Goal: Task Accomplishment & Management: Complete application form

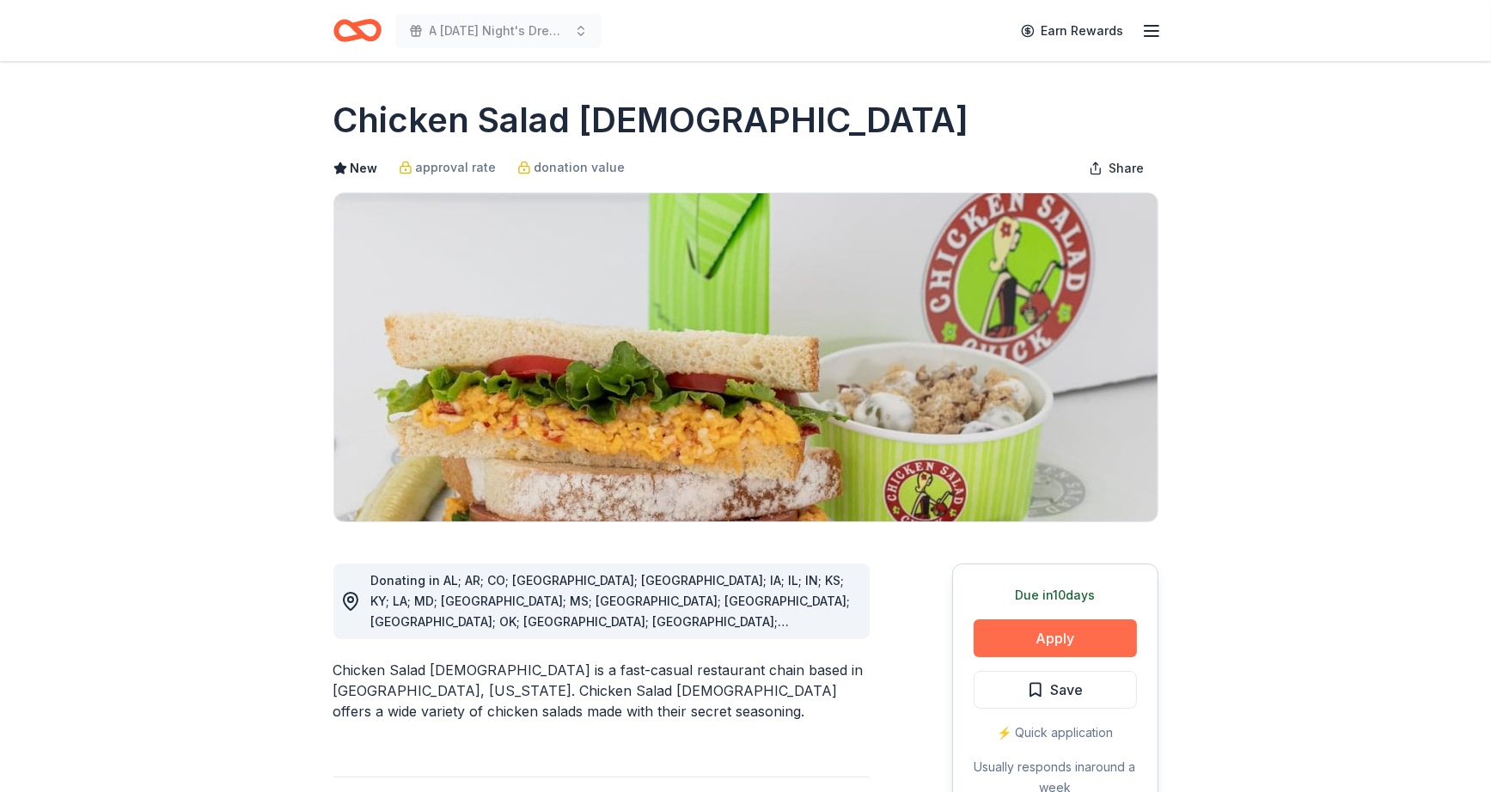
click at [1041, 636] on button "Apply" at bounding box center [1054, 638] width 163 height 38
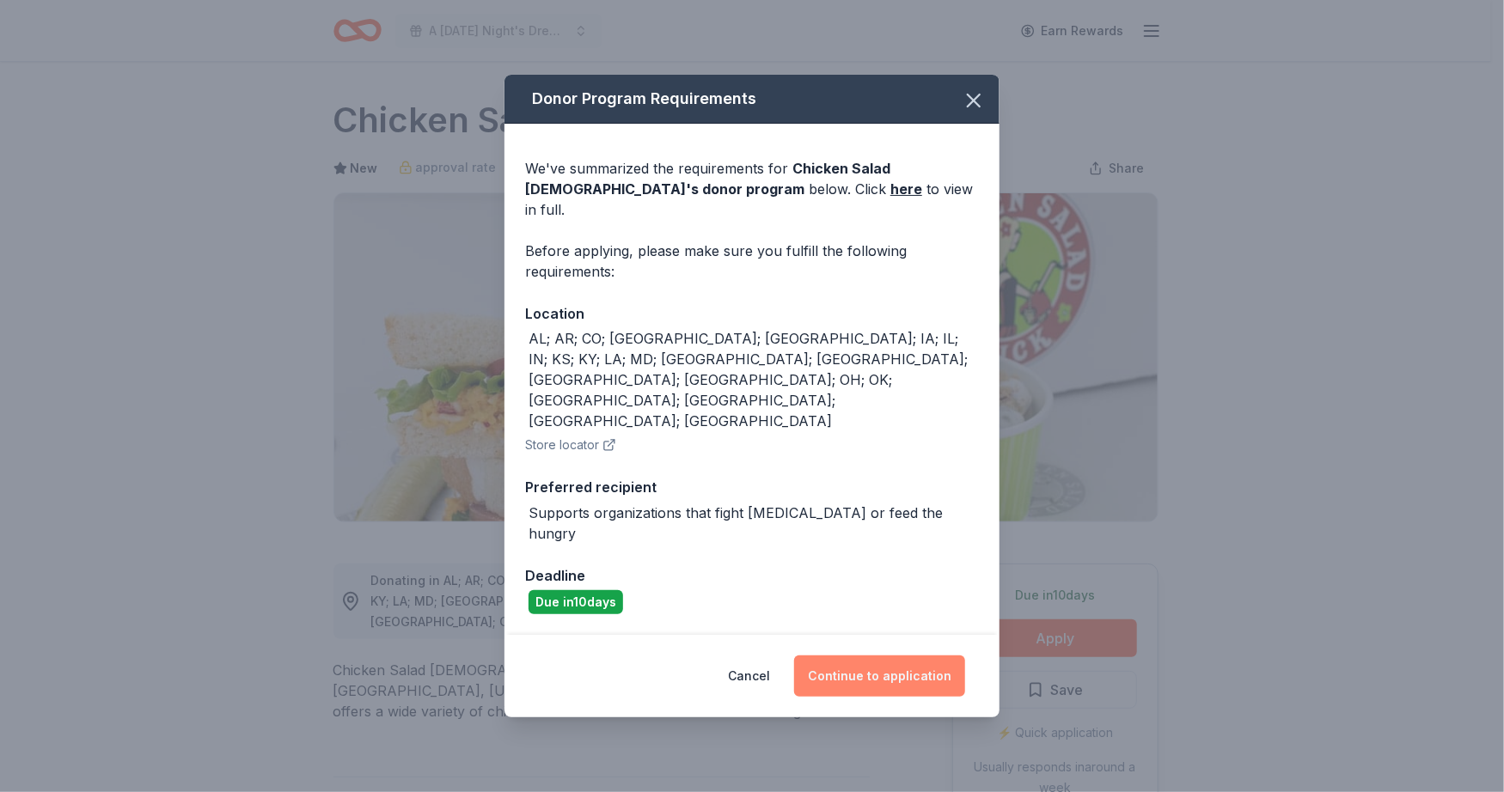
click at [866, 656] on button "Continue to application" at bounding box center [879, 676] width 171 height 41
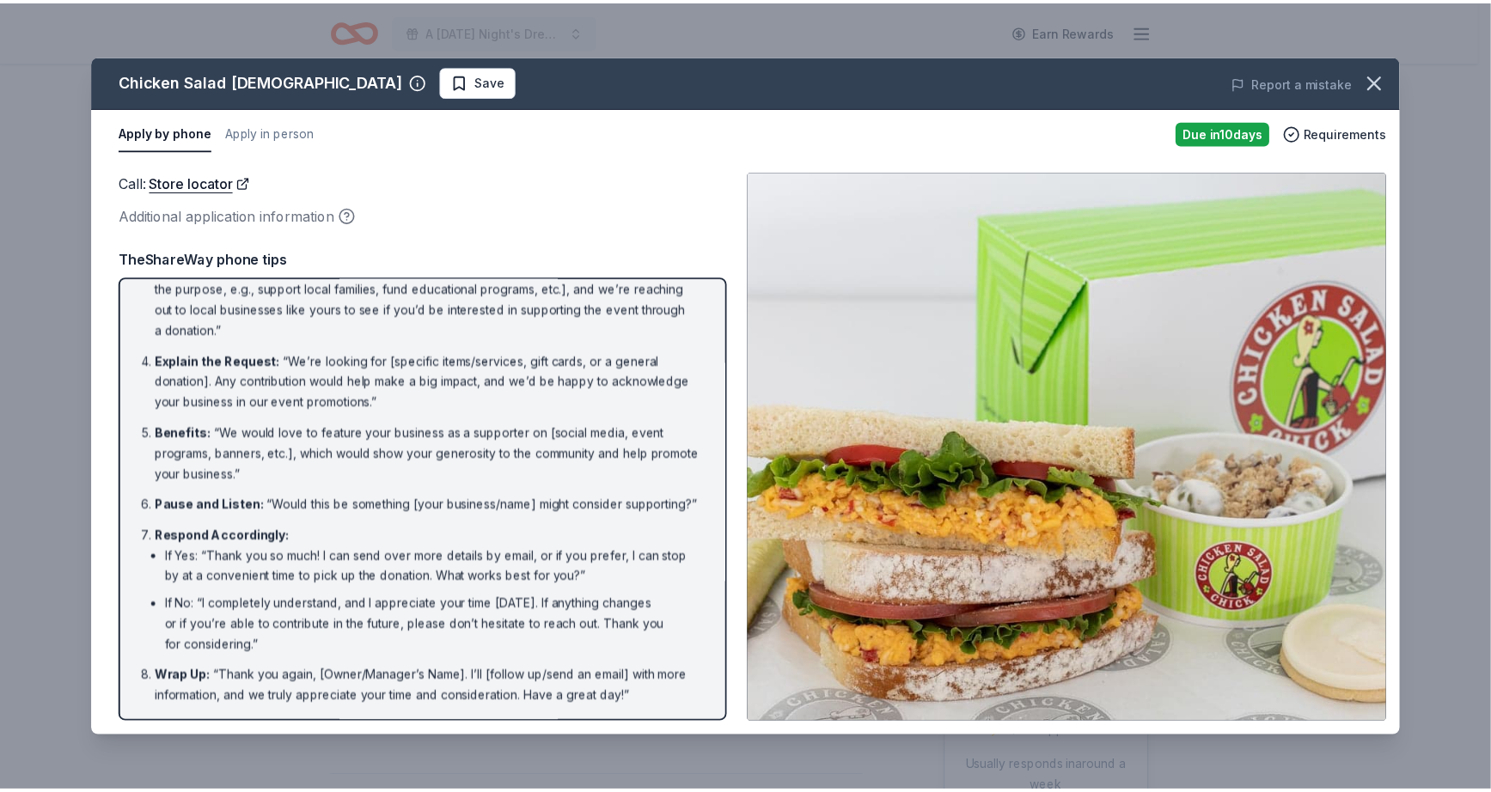
scroll to position [156, 0]
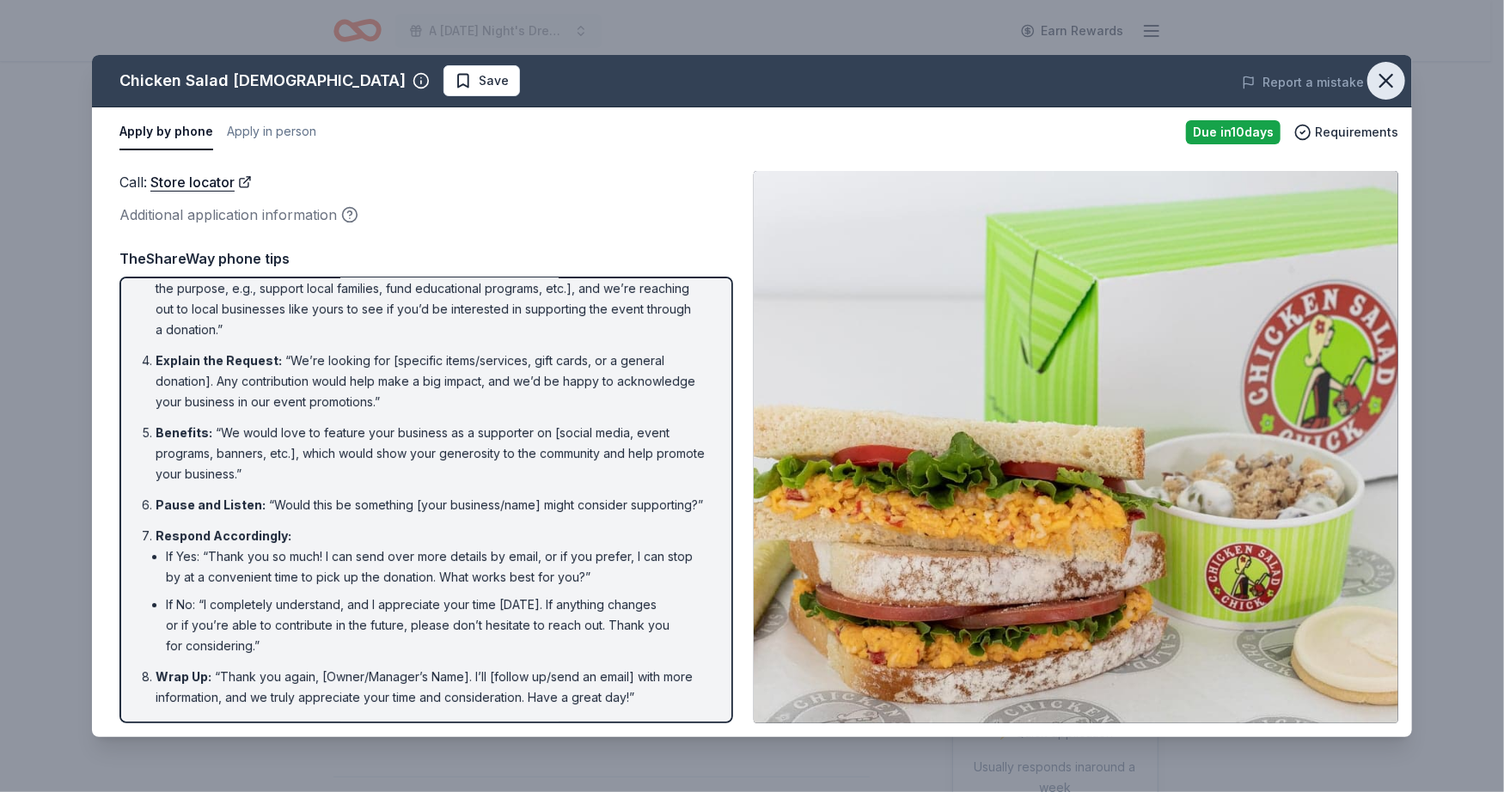
click at [1399, 75] on button "button" at bounding box center [1386, 81] width 38 height 38
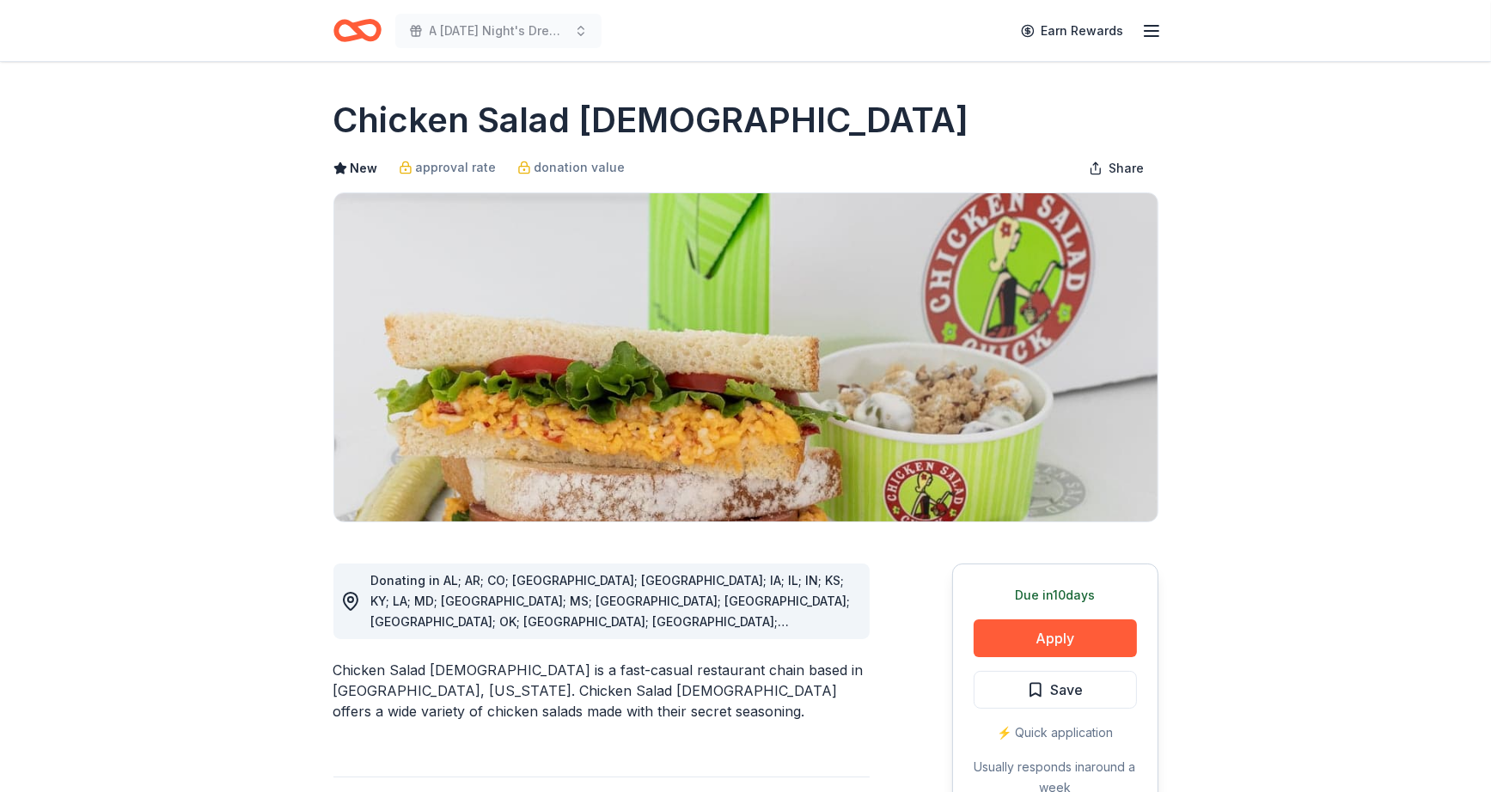
click at [344, 22] on icon "Home" at bounding box center [349, 29] width 27 height 17
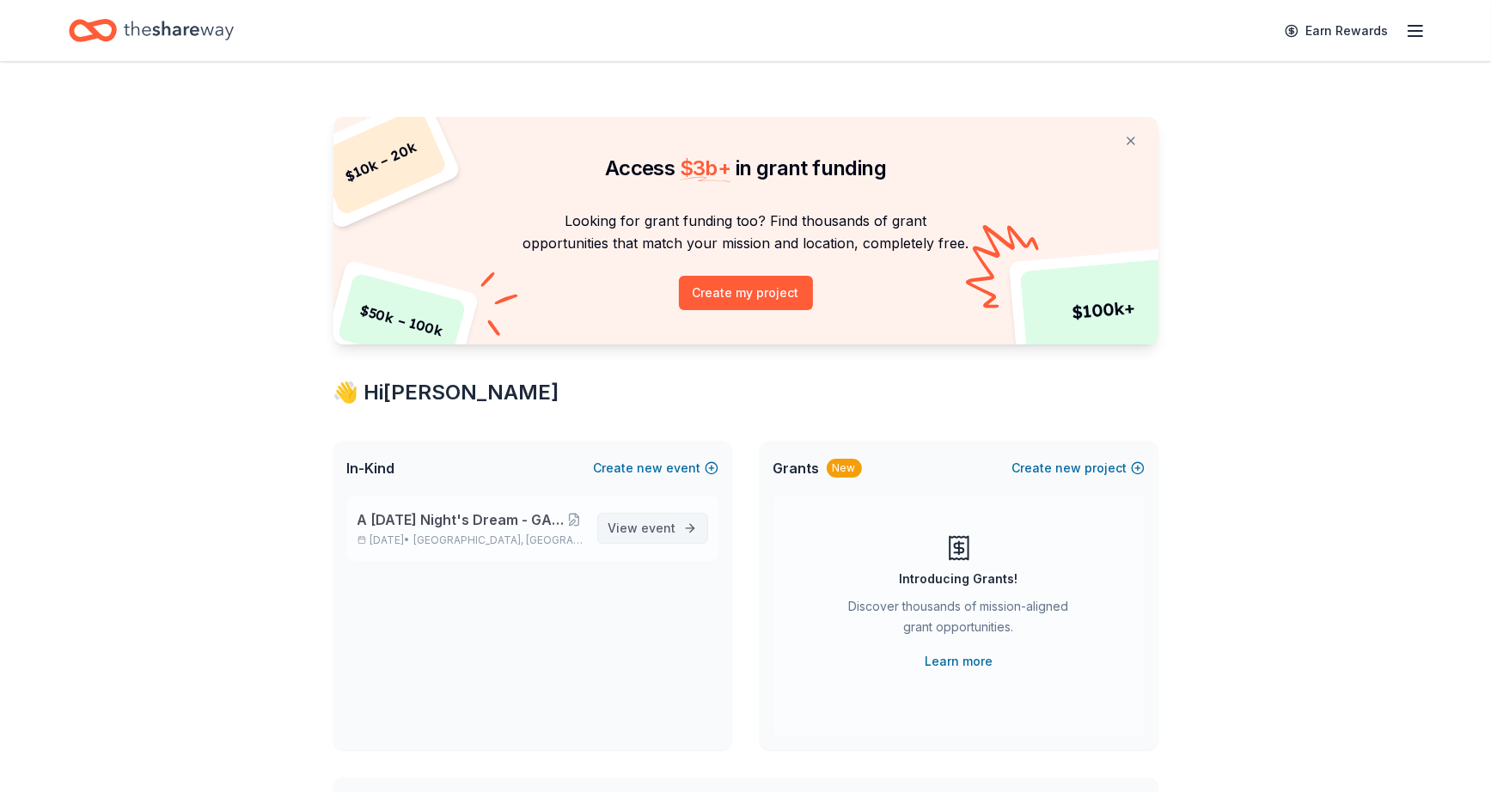
click at [656, 518] on span "View event" at bounding box center [642, 528] width 68 height 21
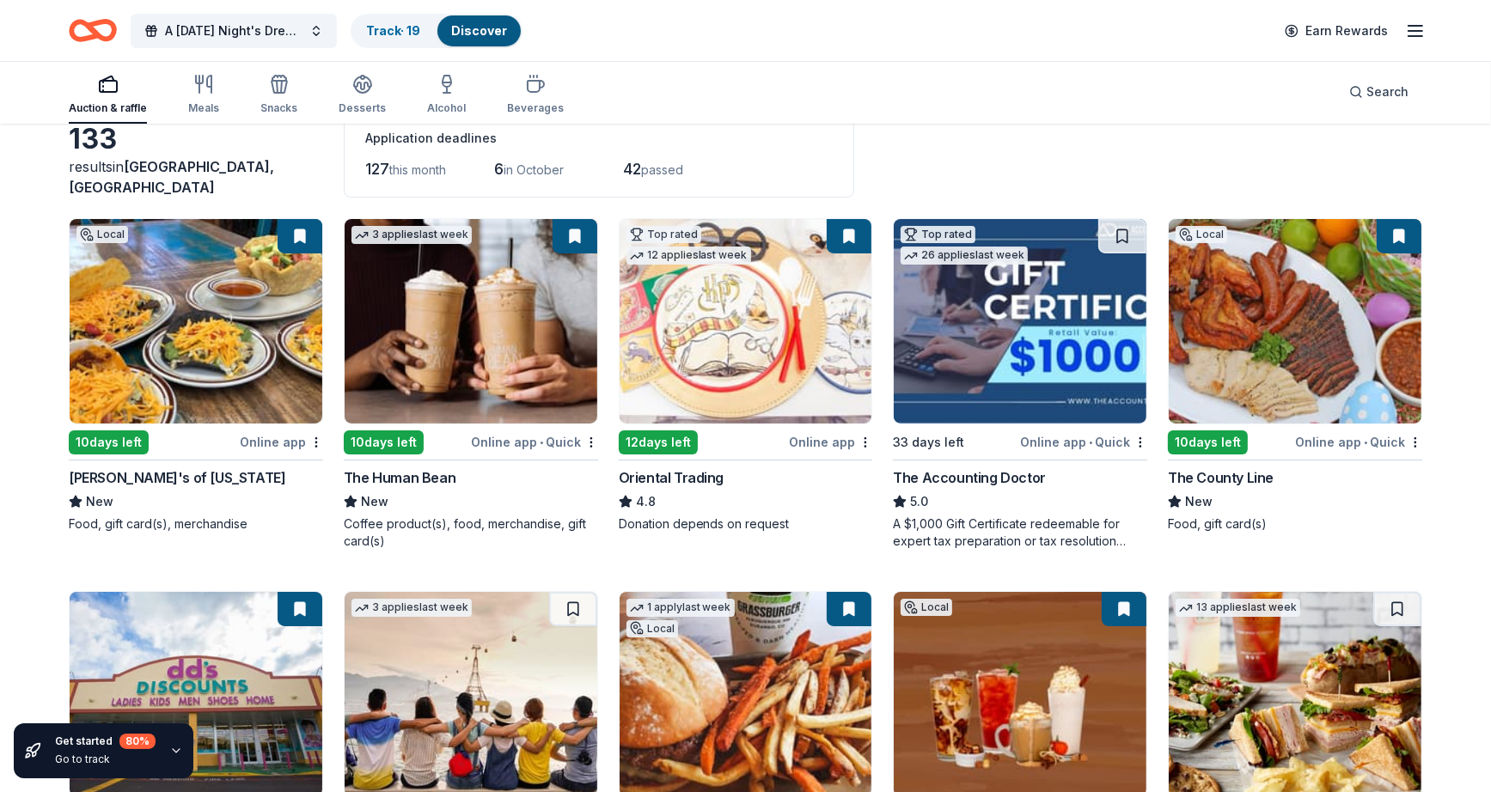
scroll to position [258, 0]
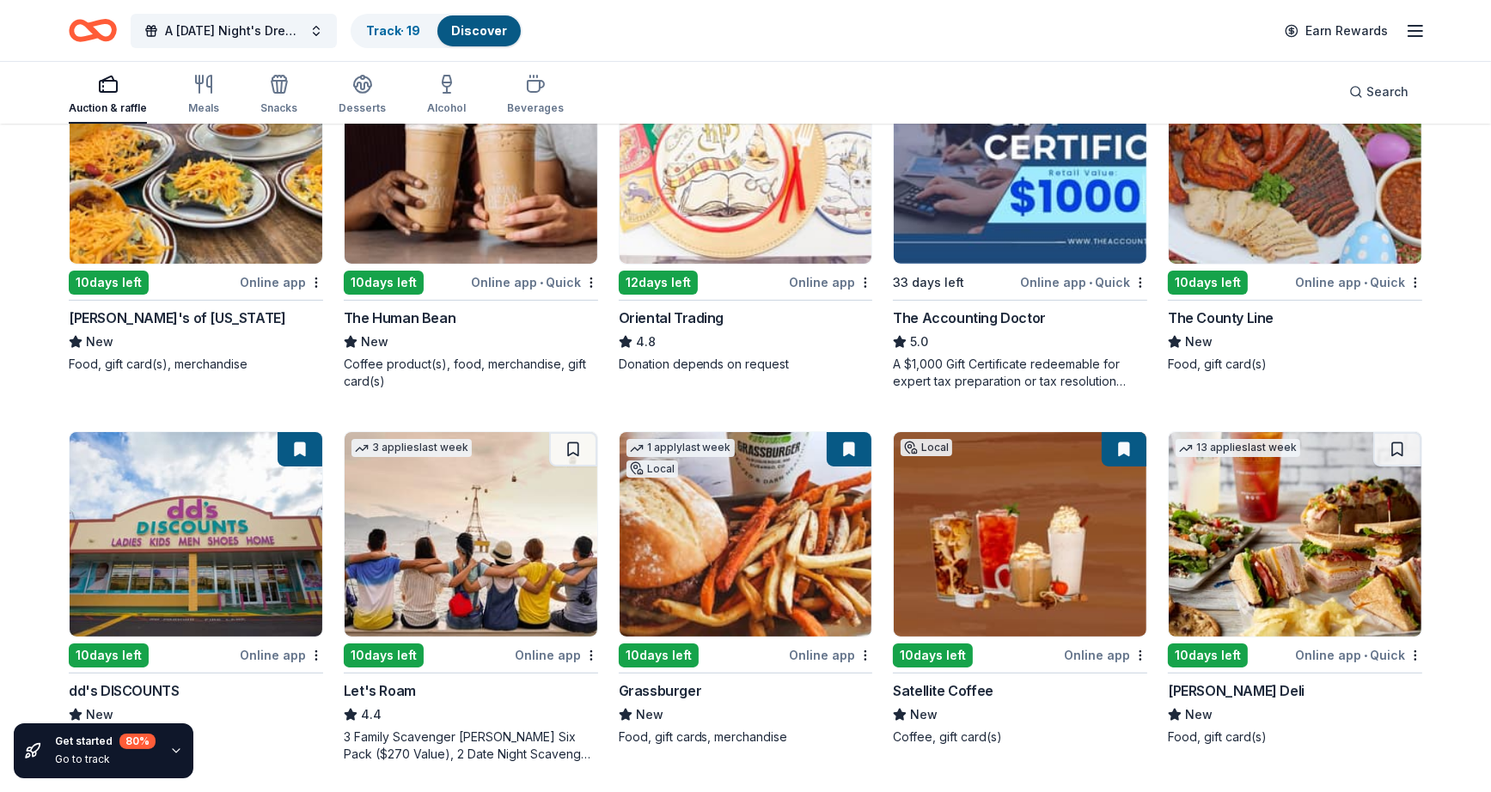
click at [851, 443] on button at bounding box center [849, 449] width 45 height 34
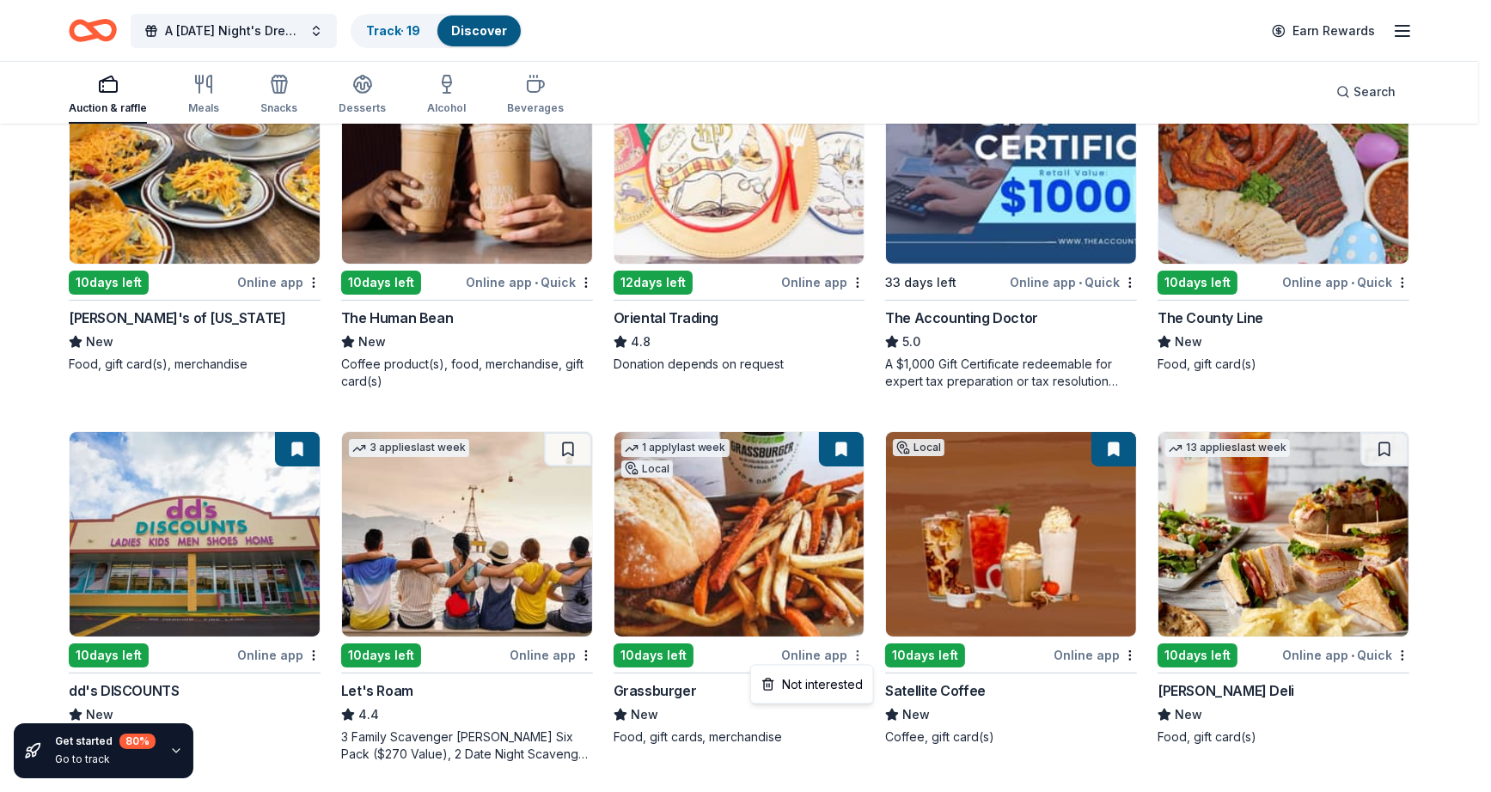
click at [869, 534] on html "10% A Midsummer Night's Dream - GALA to Benefit S.A.F.E. House, Inc. Track · 19…" at bounding box center [745, 138] width 1491 height 792
click at [871, 534] on html "10% A Midsummer Night's Dream - GALA to Benefit S.A.F.E. House, Inc. Track · 19…" at bounding box center [752, 138] width 1504 height 792
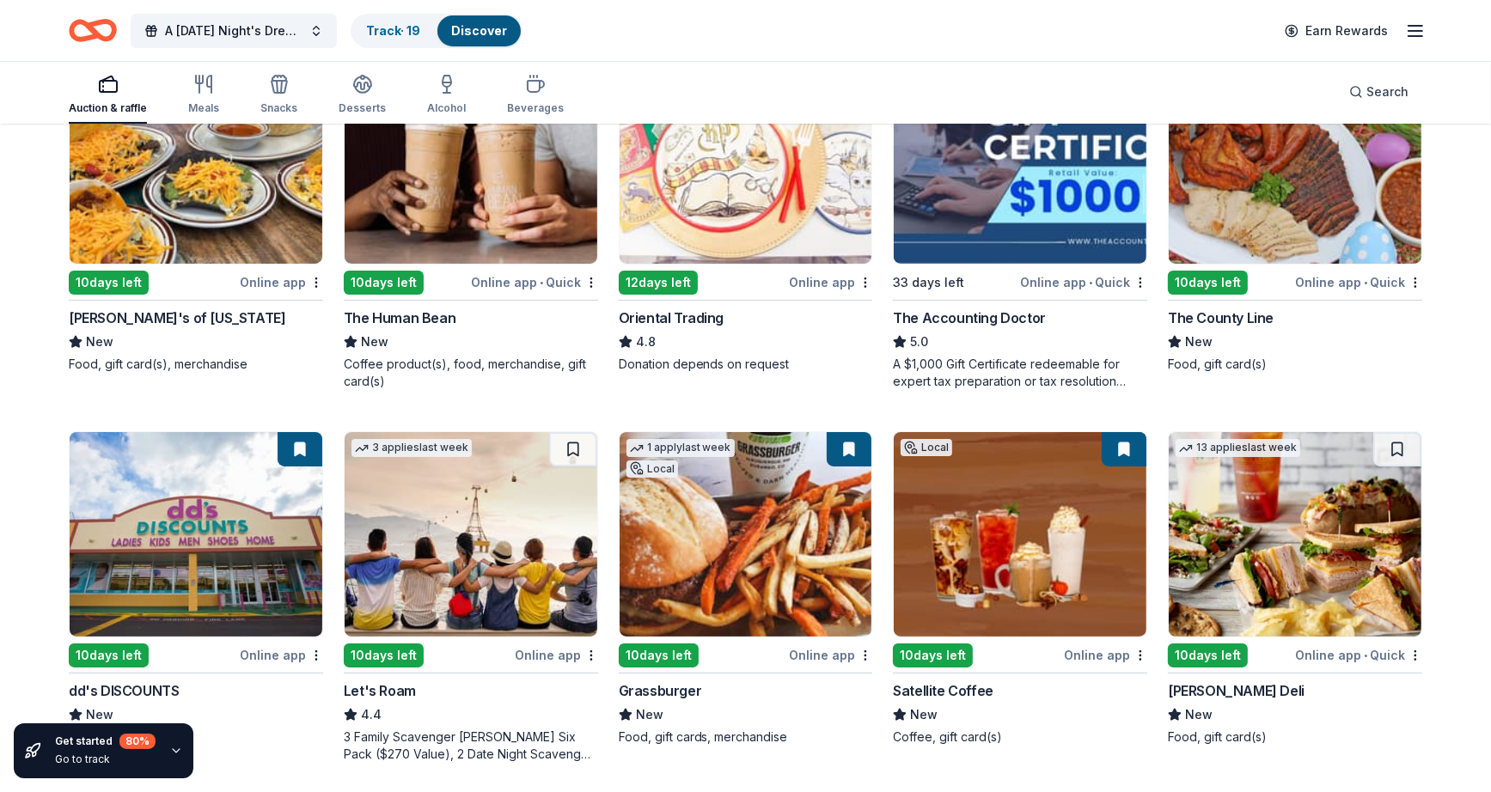
click at [825, 511] on img at bounding box center [745, 534] width 253 height 204
click at [43, 107] on div "Auction & raffle Meals Snacks Desserts Alcohol Beverages Search" at bounding box center [745, 92] width 1491 height 64
click at [320, 37] on button "A Midsummer Night's Dream - GALA to Benefit S.A.F.E. House, Inc." at bounding box center [234, 31] width 206 height 34
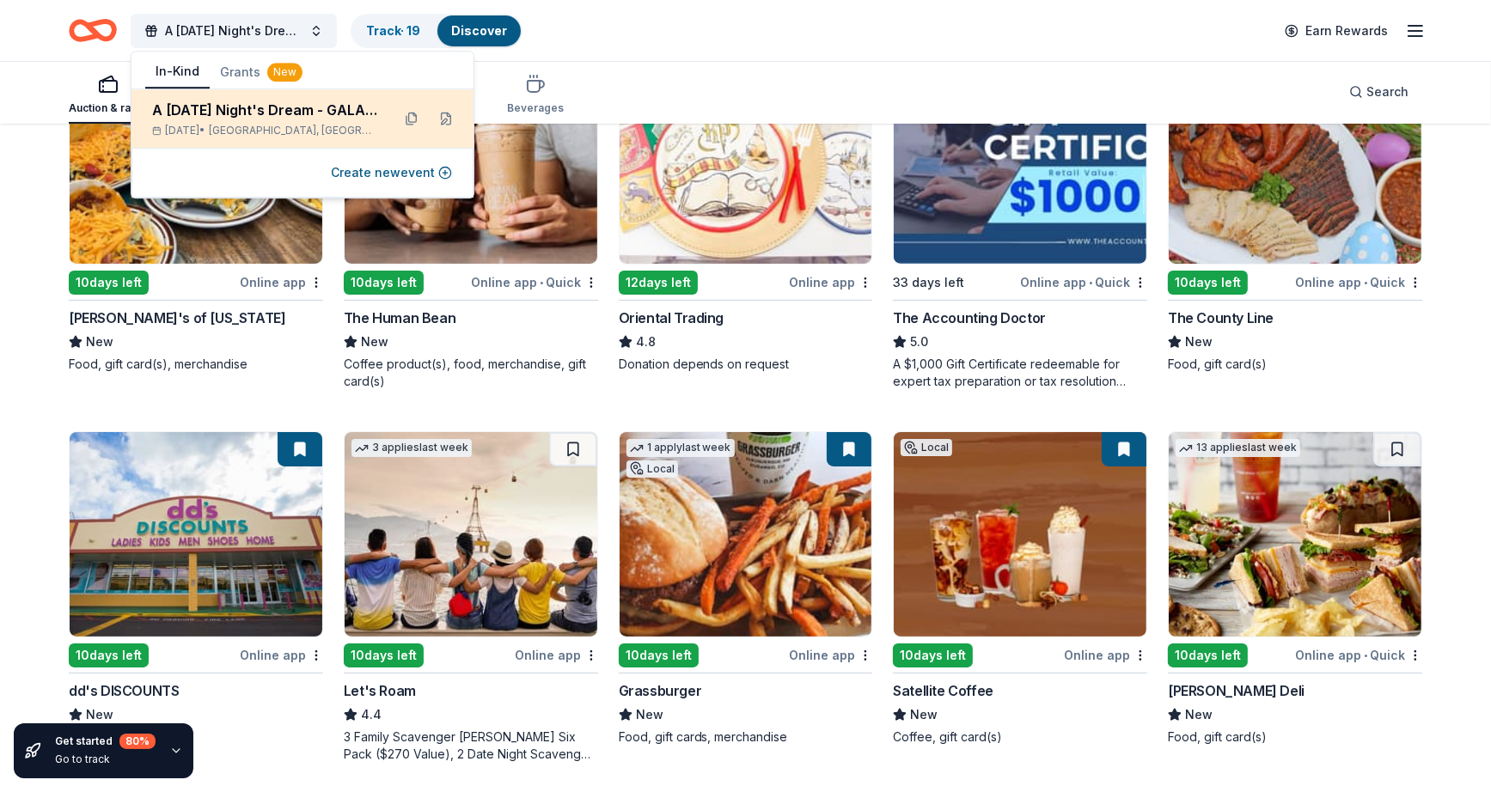
click at [308, 125] on span "Albuquerque, NM" at bounding box center [293, 131] width 168 height 14
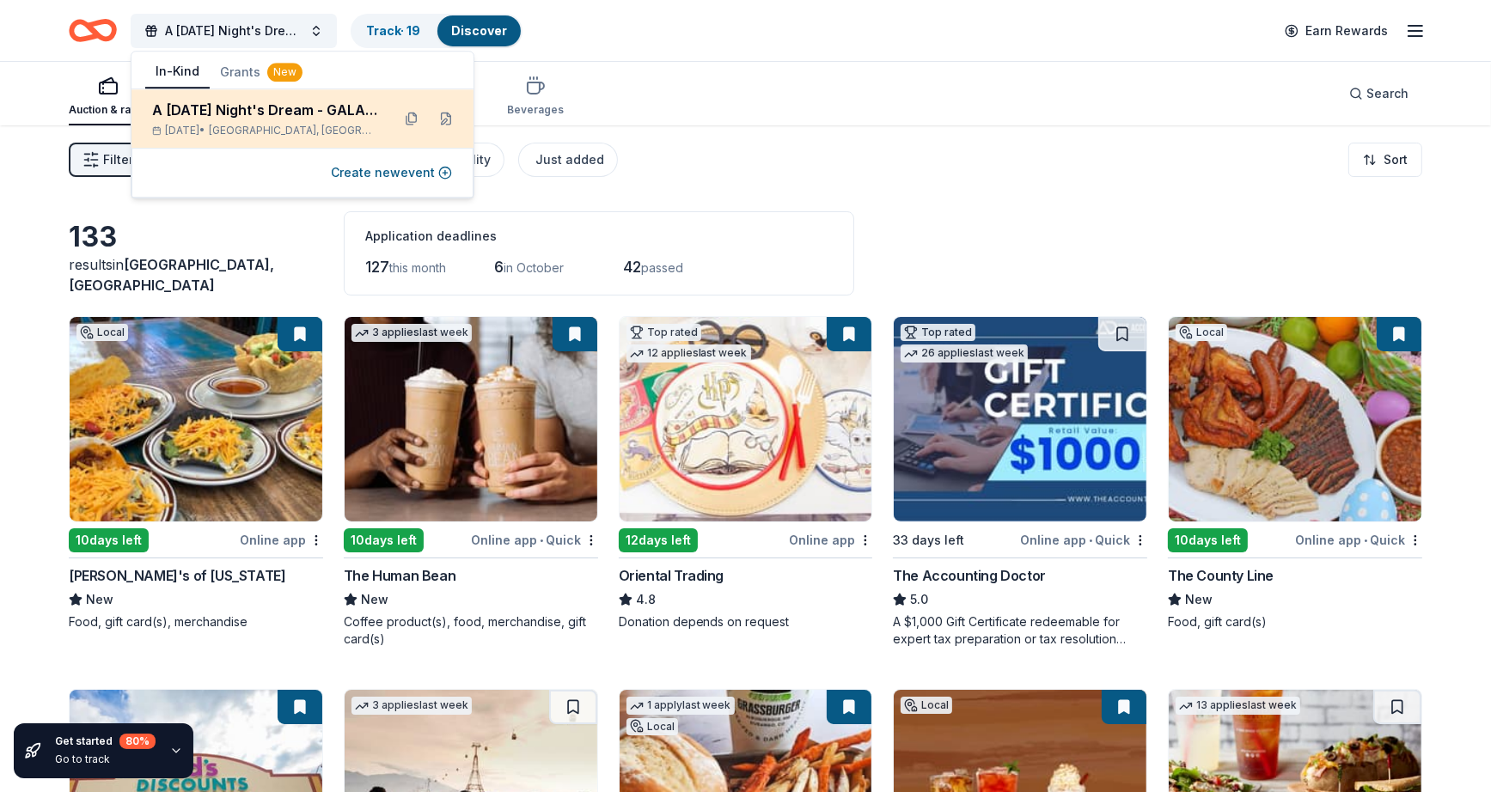
click at [296, 105] on div "A Midsummer Night's Dream - GALA to Benefit S.A.F.E. House, Inc." at bounding box center [264, 110] width 225 height 21
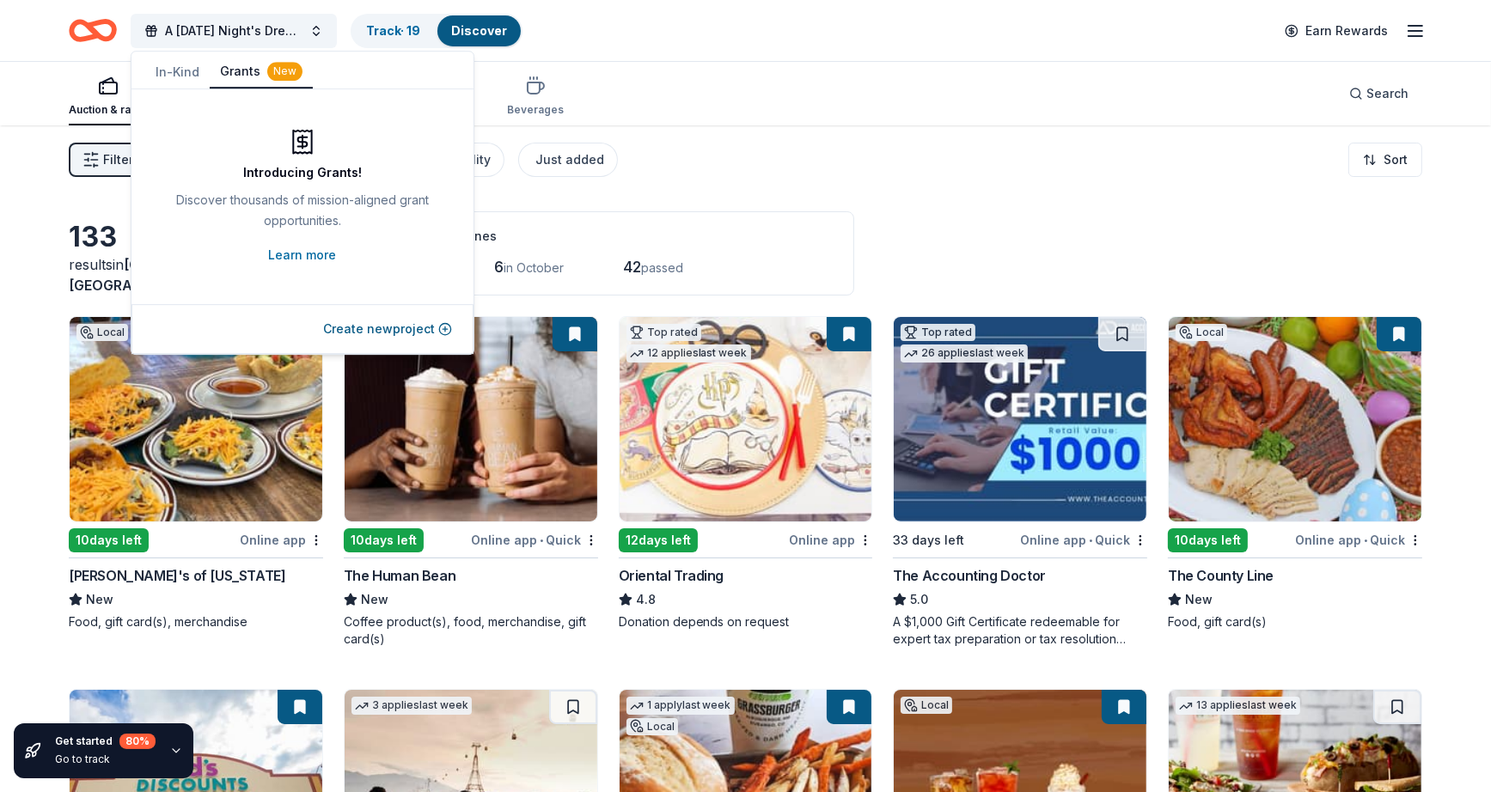
click at [247, 66] on button "Grants New" at bounding box center [261, 72] width 103 height 33
click at [192, 67] on button "In-Kind" at bounding box center [177, 72] width 64 height 31
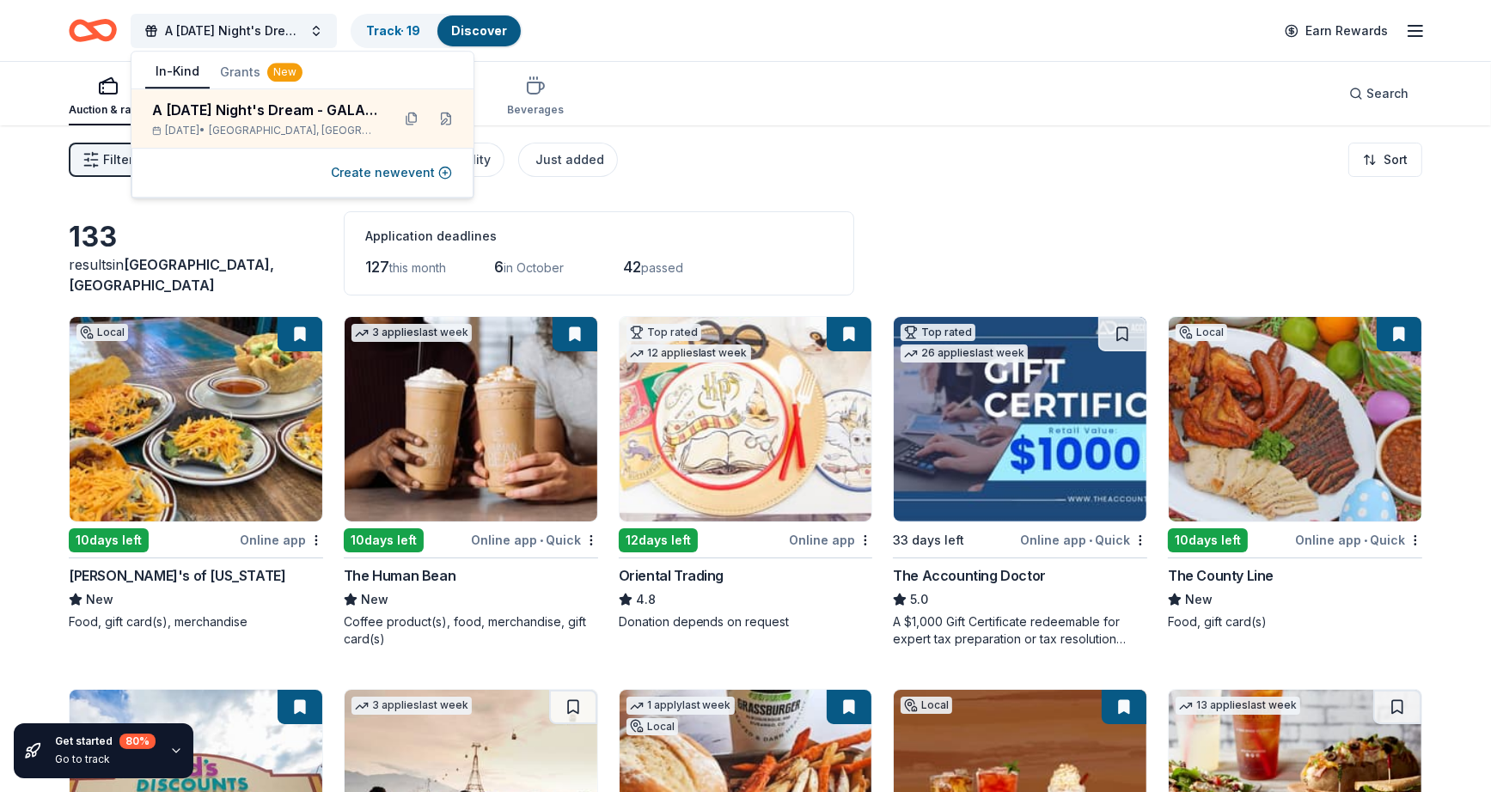
click at [258, 67] on button "Grants New" at bounding box center [261, 72] width 103 height 31
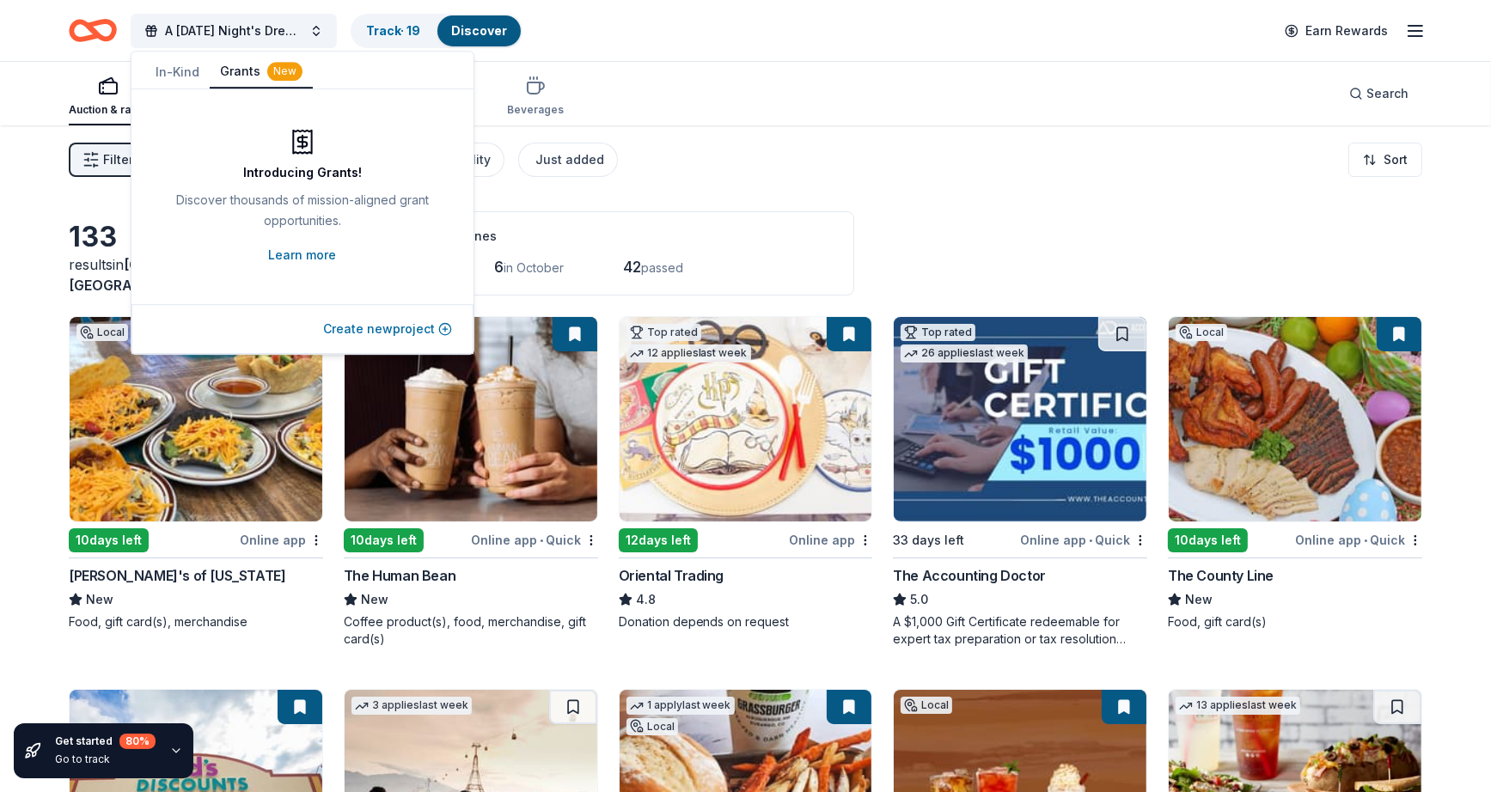
click at [381, 323] on button "Create new project" at bounding box center [387, 329] width 129 height 21
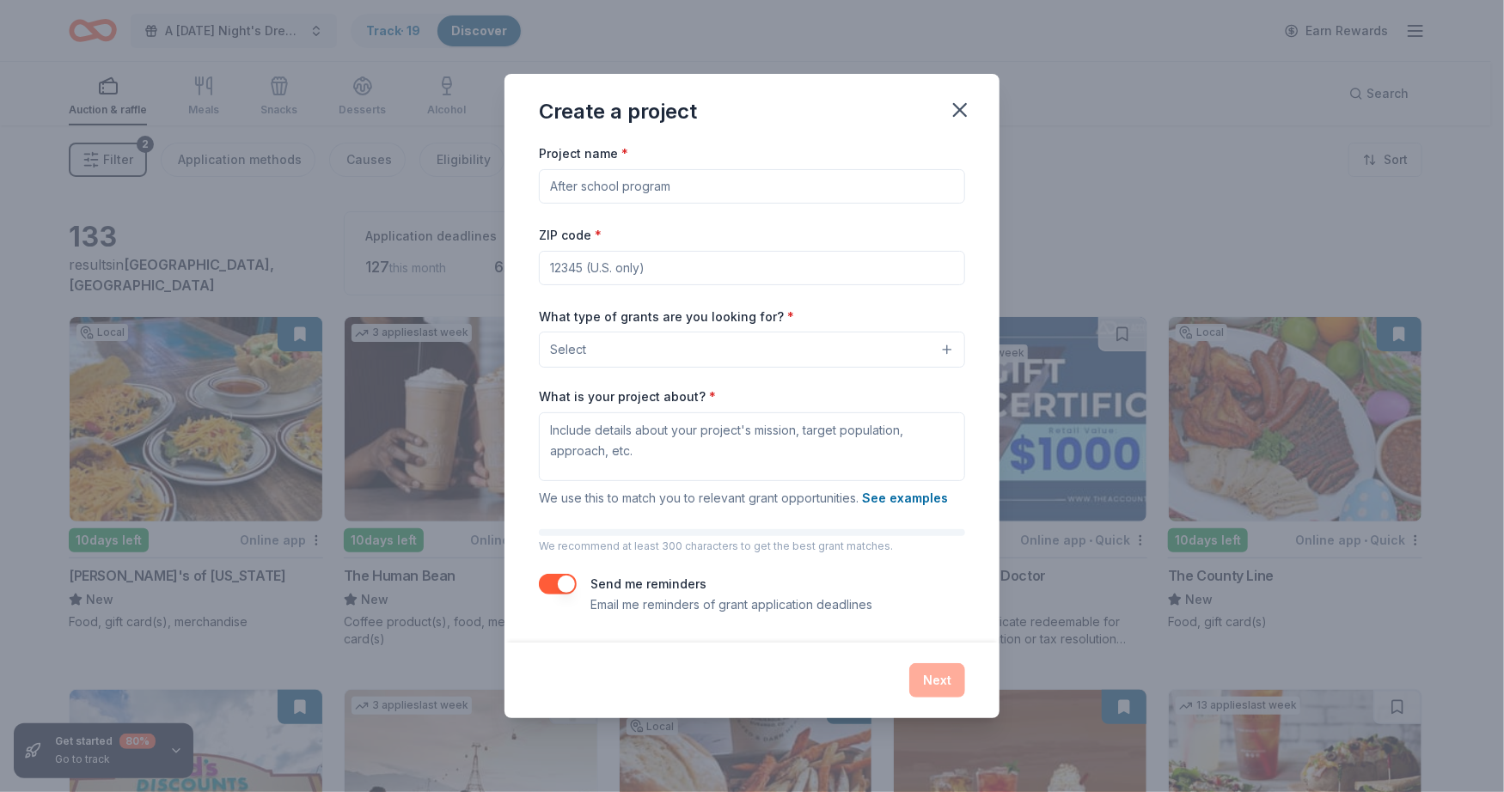
click at [697, 175] on input "Project name *" at bounding box center [752, 186] width 426 height 34
type input "j"
type input "Donor CRM"
click at [589, 284] on input "ZIP code *" at bounding box center [752, 268] width 426 height 34
type input "87125"
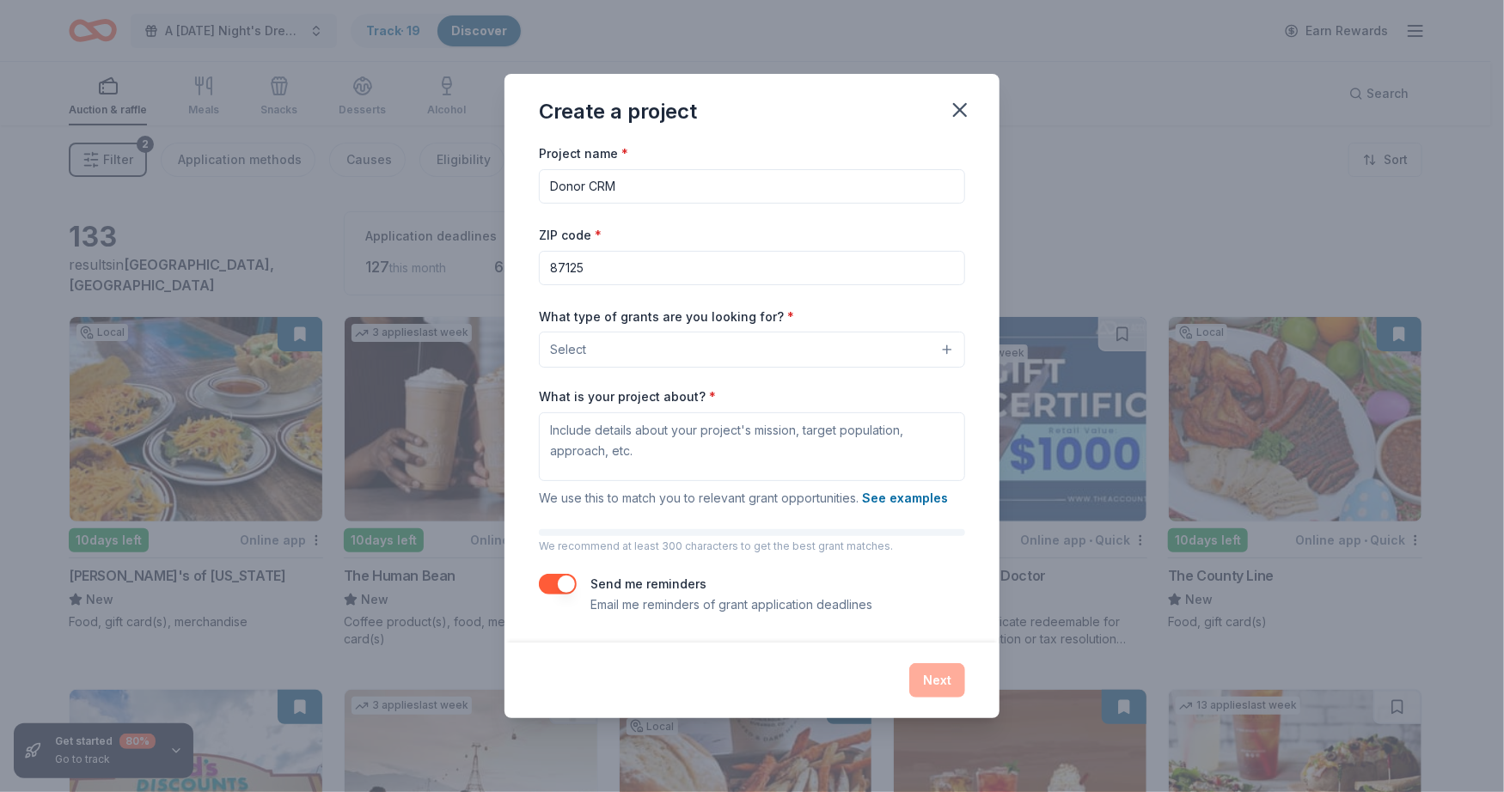
click at [671, 346] on button "Select" at bounding box center [752, 350] width 426 height 36
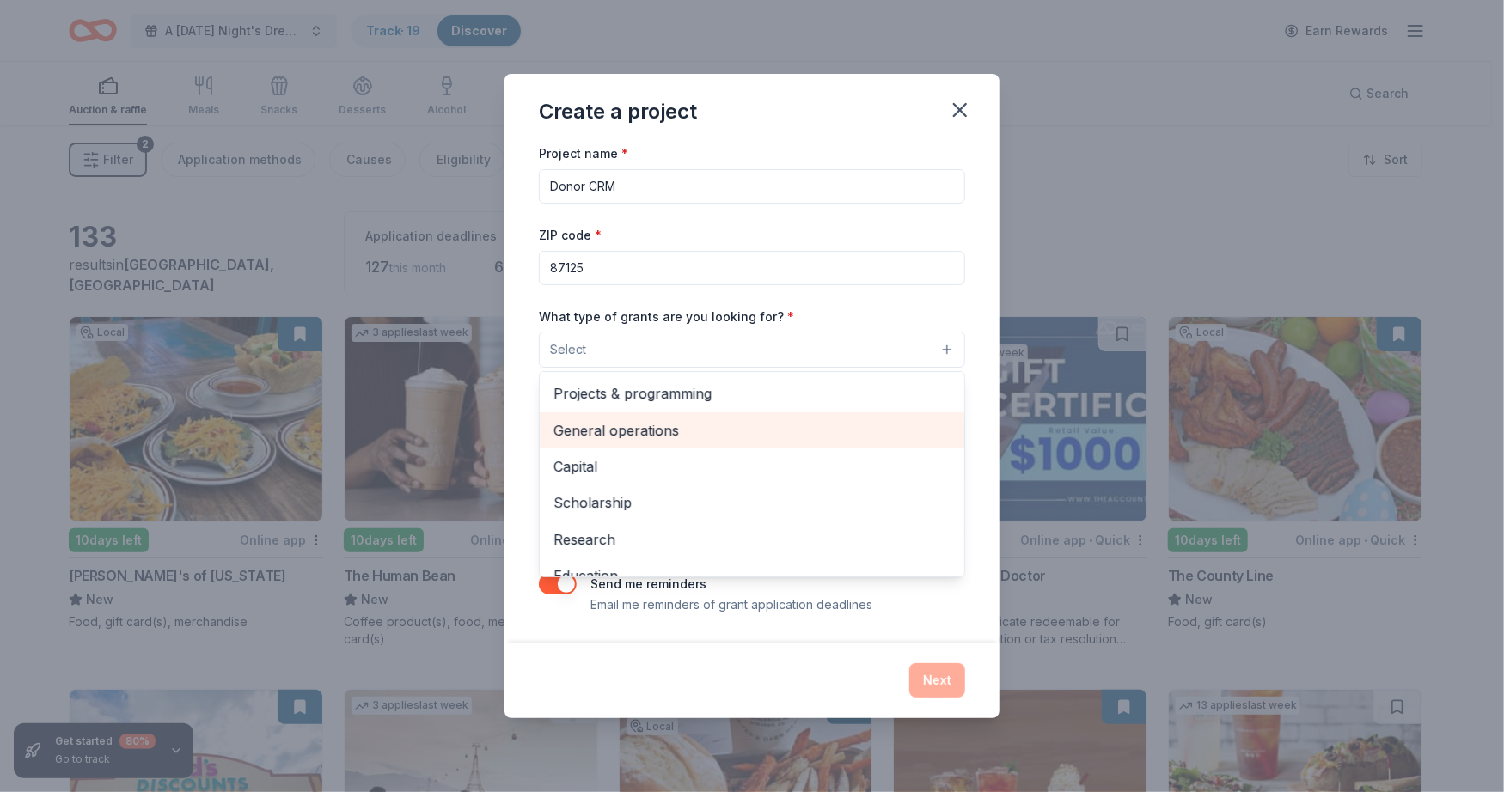
click at [691, 425] on span "General operations" at bounding box center [751, 430] width 397 height 22
click at [739, 418] on div "Capital" at bounding box center [752, 431] width 424 height 36
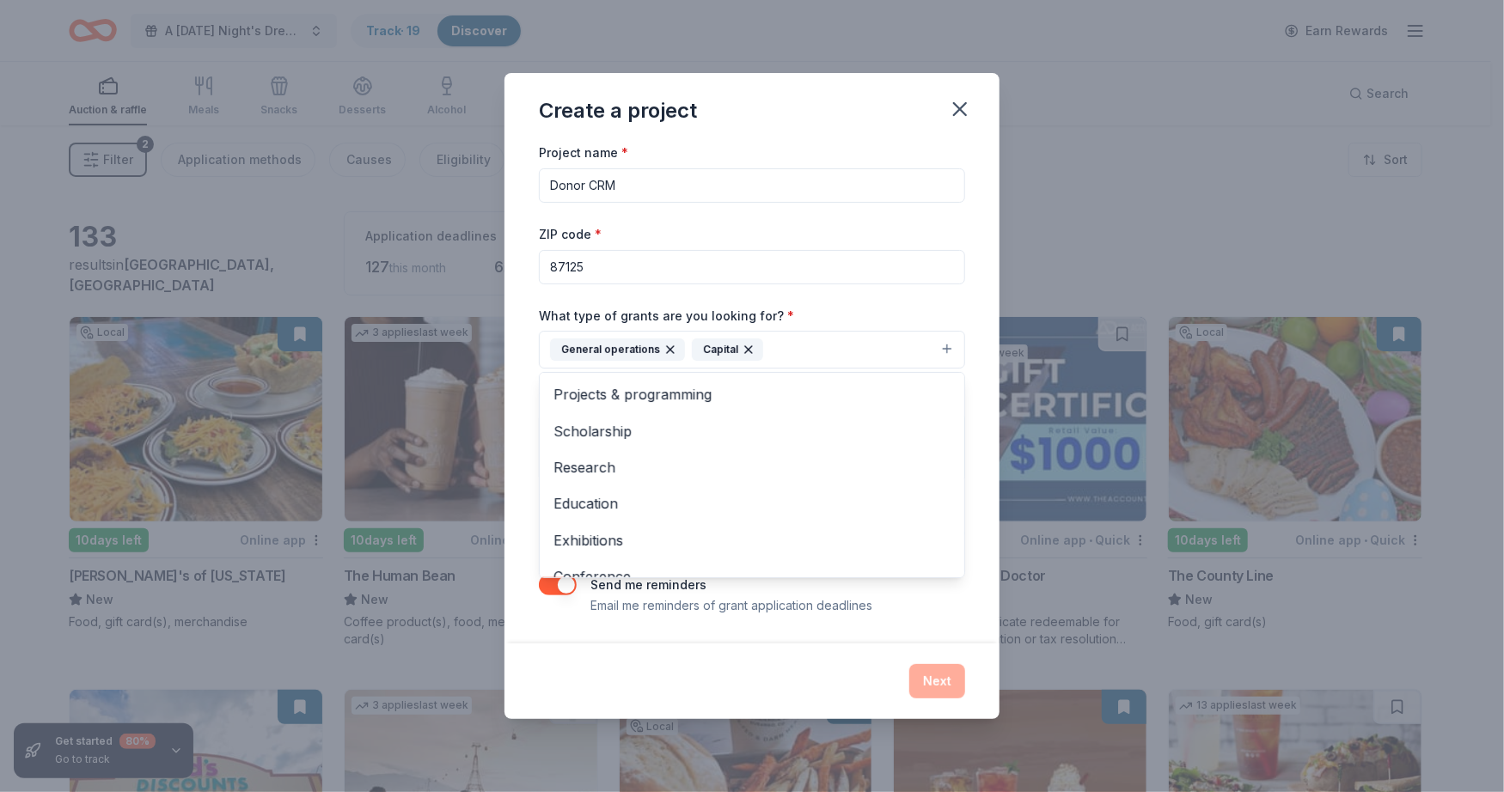
click at [746, 349] on icon "button" at bounding box center [748, 350] width 14 height 14
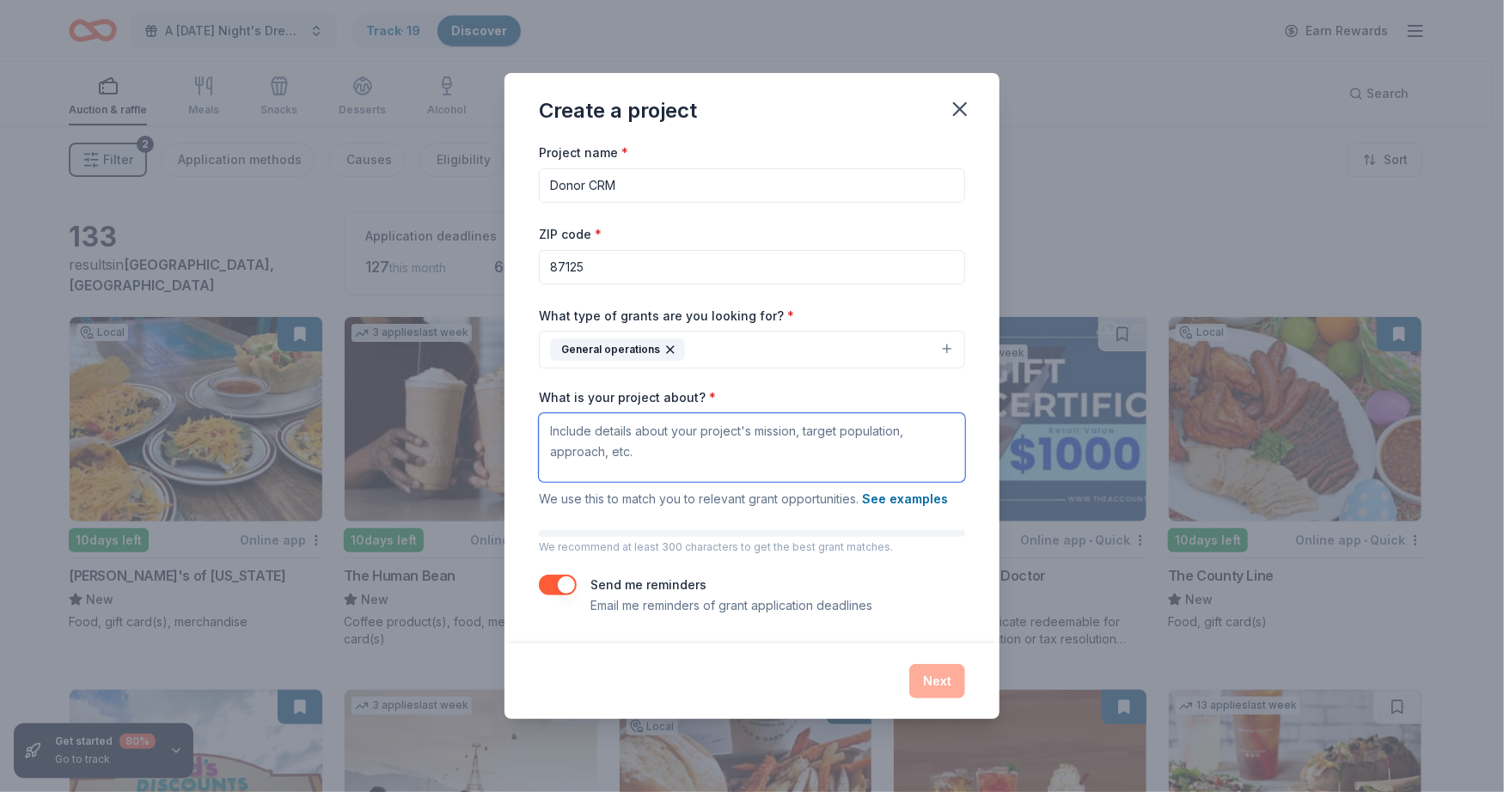
click at [735, 442] on textarea "What is your project about? *" at bounding box center [752, 447] width 426 height 69
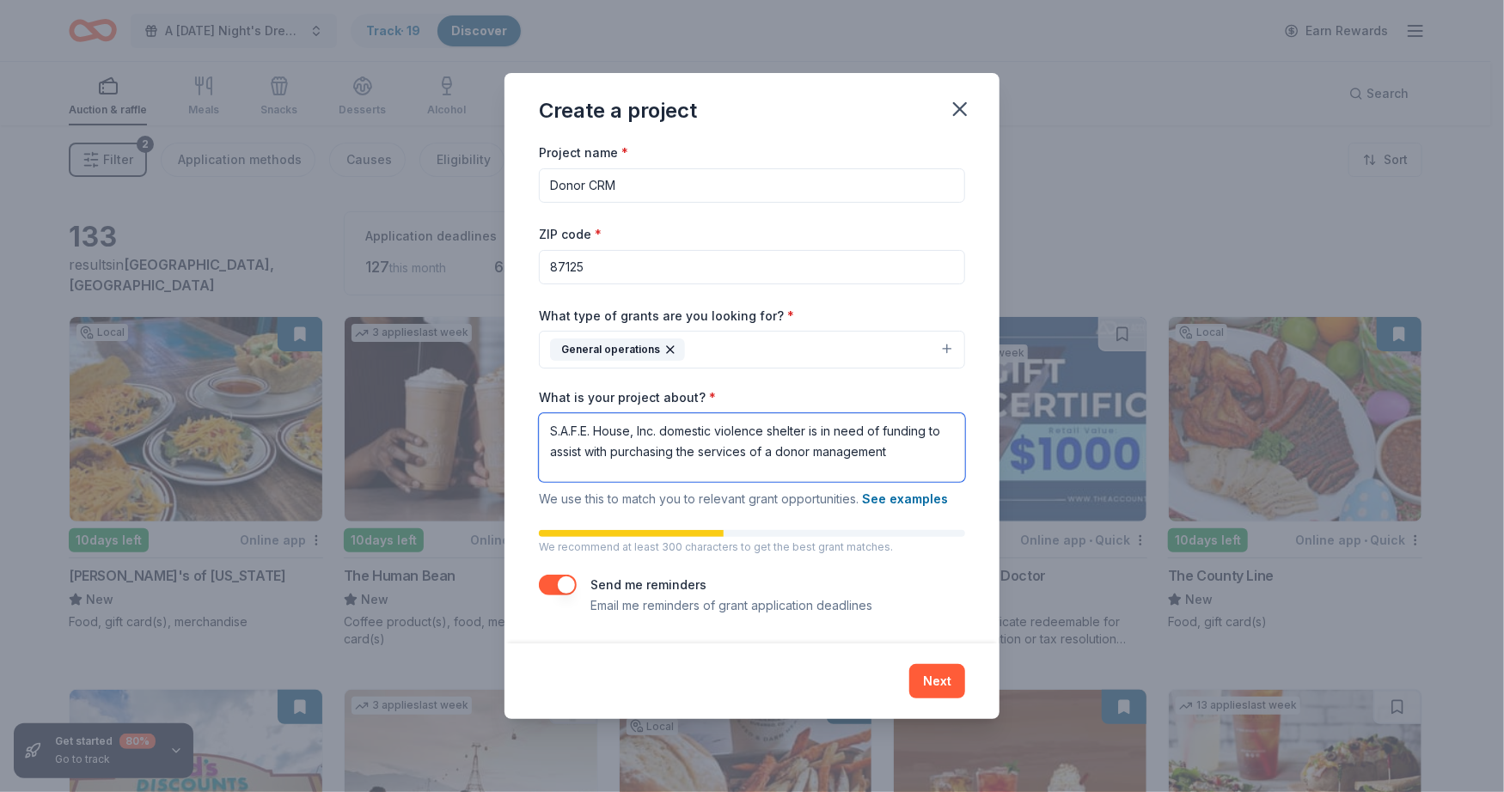
click at [681, 449] on textarea "S.A.F.E. House, Inc. domestic violence shelter is in need of funding to assist …" at bounding box center [752, 447] width 426 height 69
drag, startPoint x: 681, startPoint y: 449, endPoint x: 898, endPoint y: 463, distance: 217.0
click at [898, 463] on textarea "S.A.F.E. House, Inc. domestic violence shelter is in need of funding to assist …" at bounding box center [752, 447] width 426 height 69
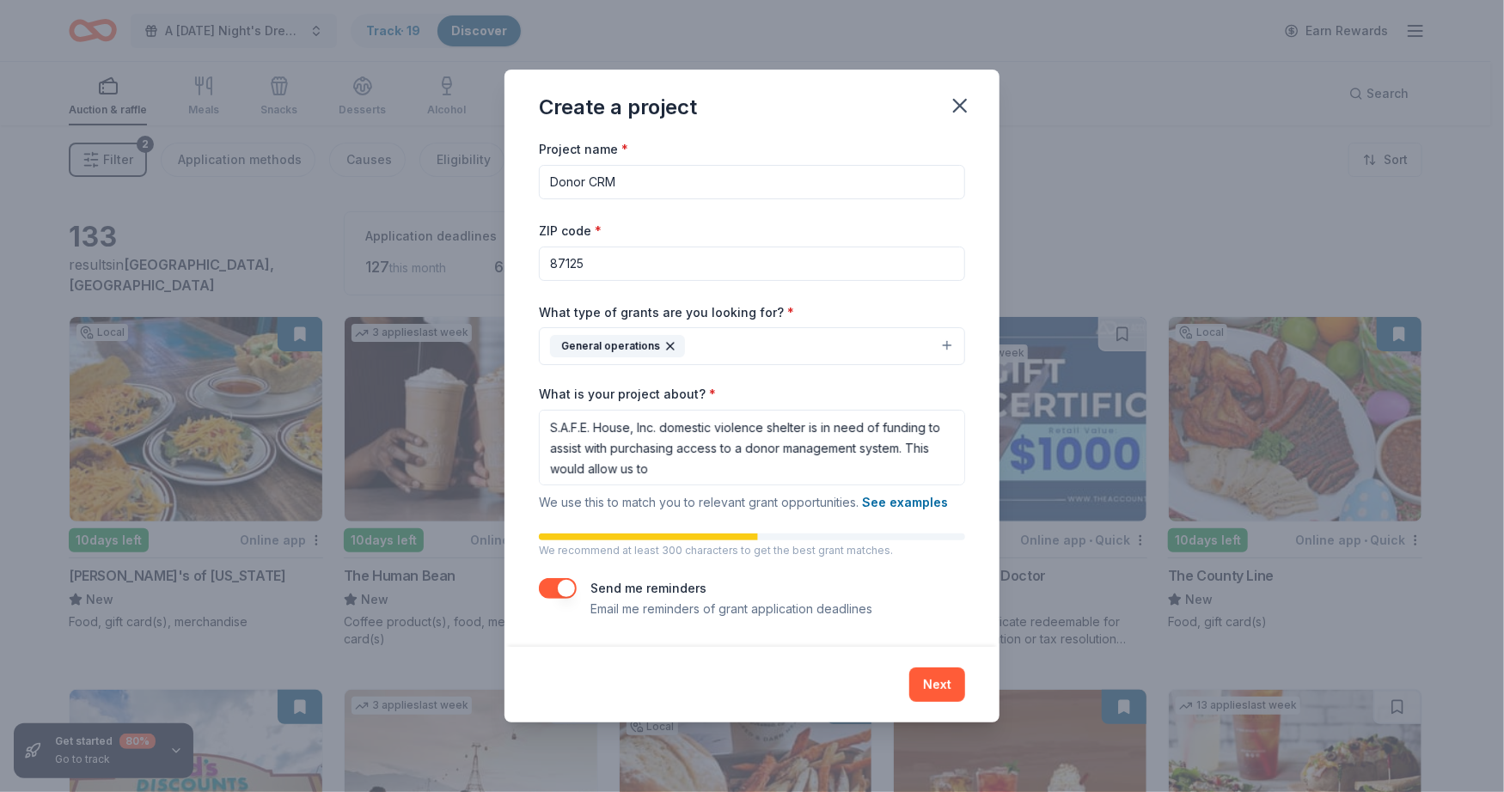
click at [876, 78] on div "Create a project" at bounding box center [751, 104] width 495 height 69
click at [730, 453] on textarea "S.A.F.E. House, Inc. domestic violence shelter is in need of funding to assist …" at bounding box center [752, 448] width 426 height 76
paste textarea "is seeking funding to cover the first year of a donor management software subsc…"
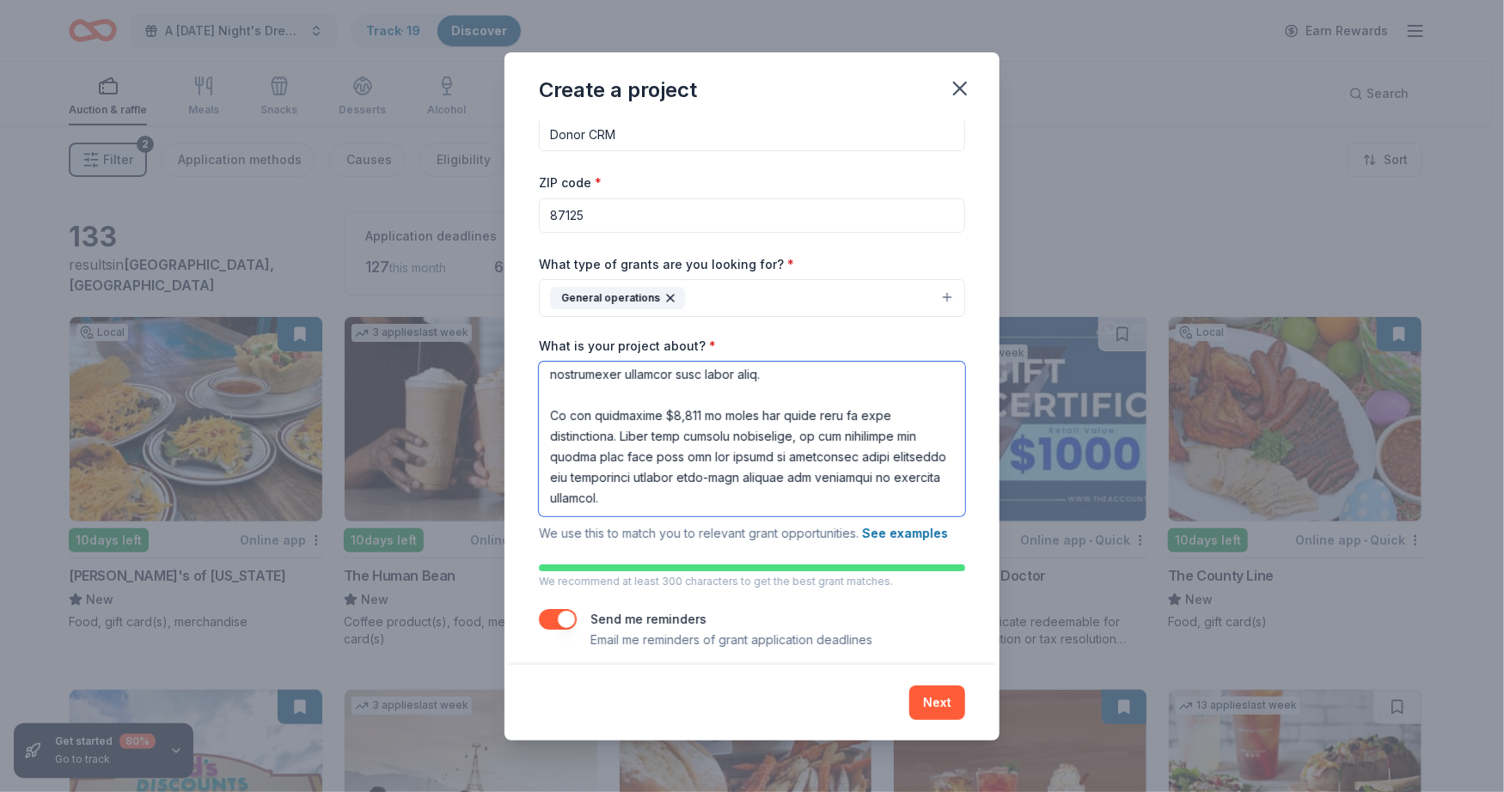
scroll to position [42, 0]
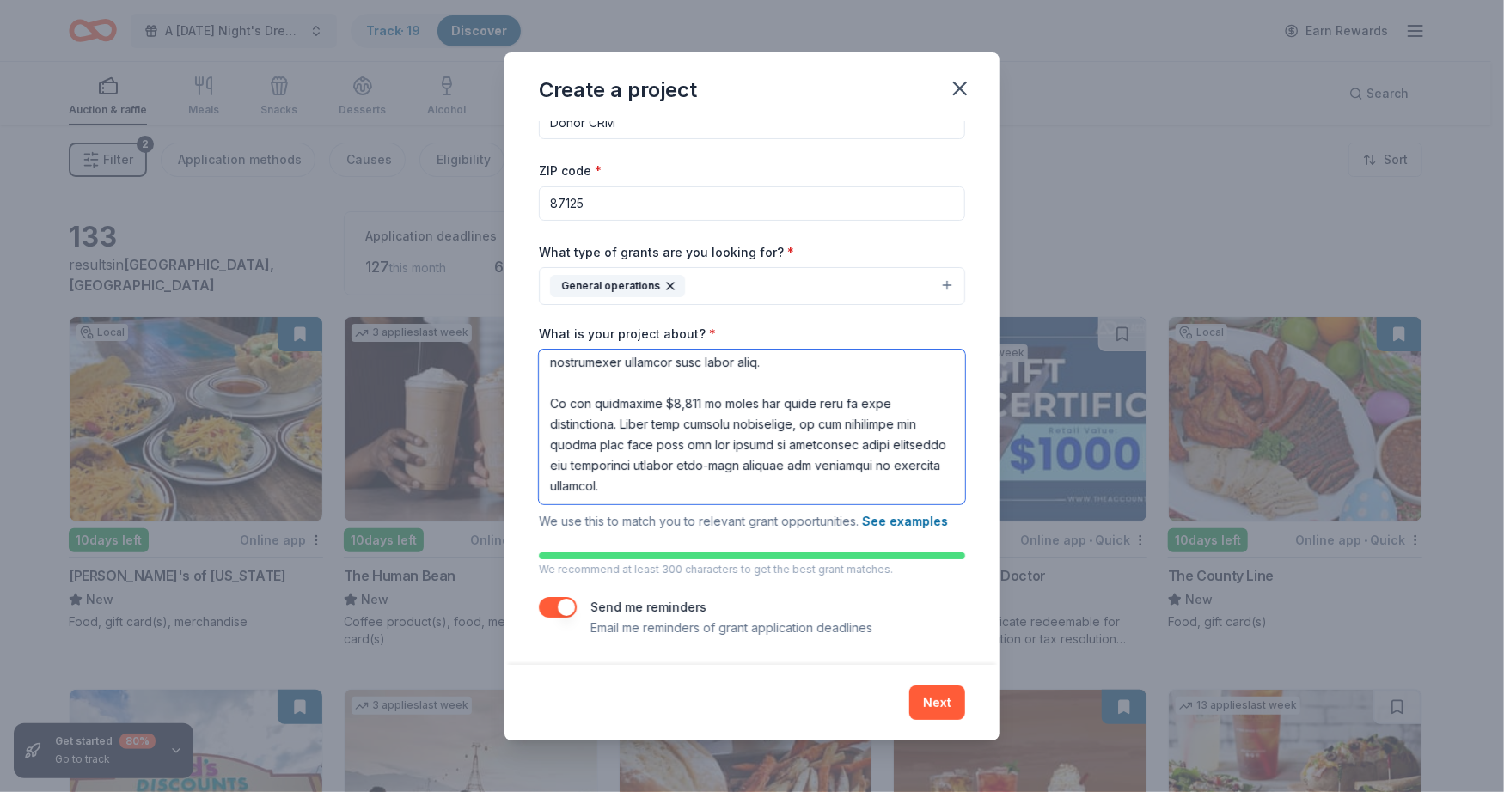
type textarea "S.A.F.E. House is seeking funding to cover the first year of a donor management…"
click at [931, 691] on button "Next" at bounding box center [937, 703] width 56 height 34
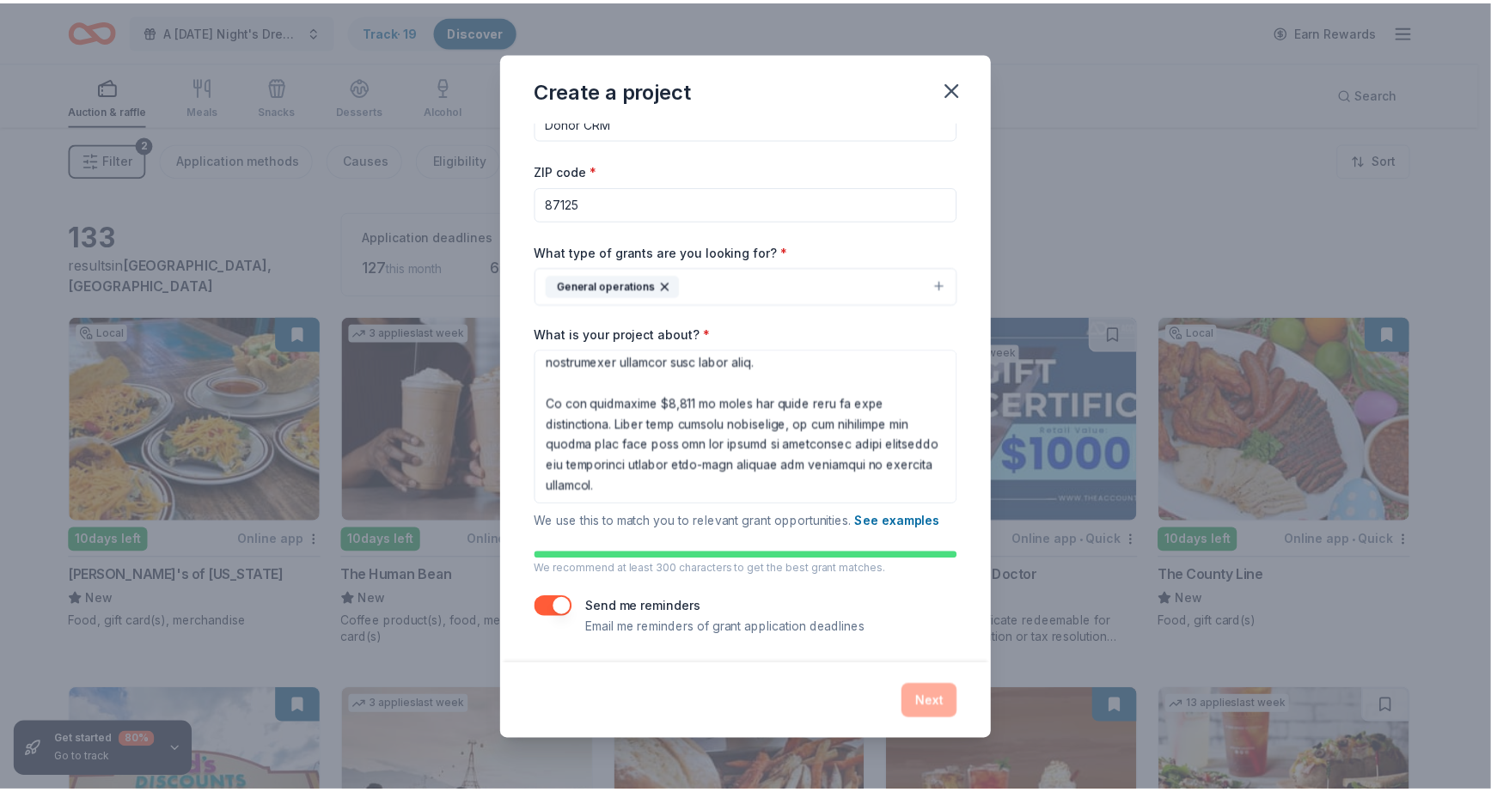
scroll to position [0, 0]
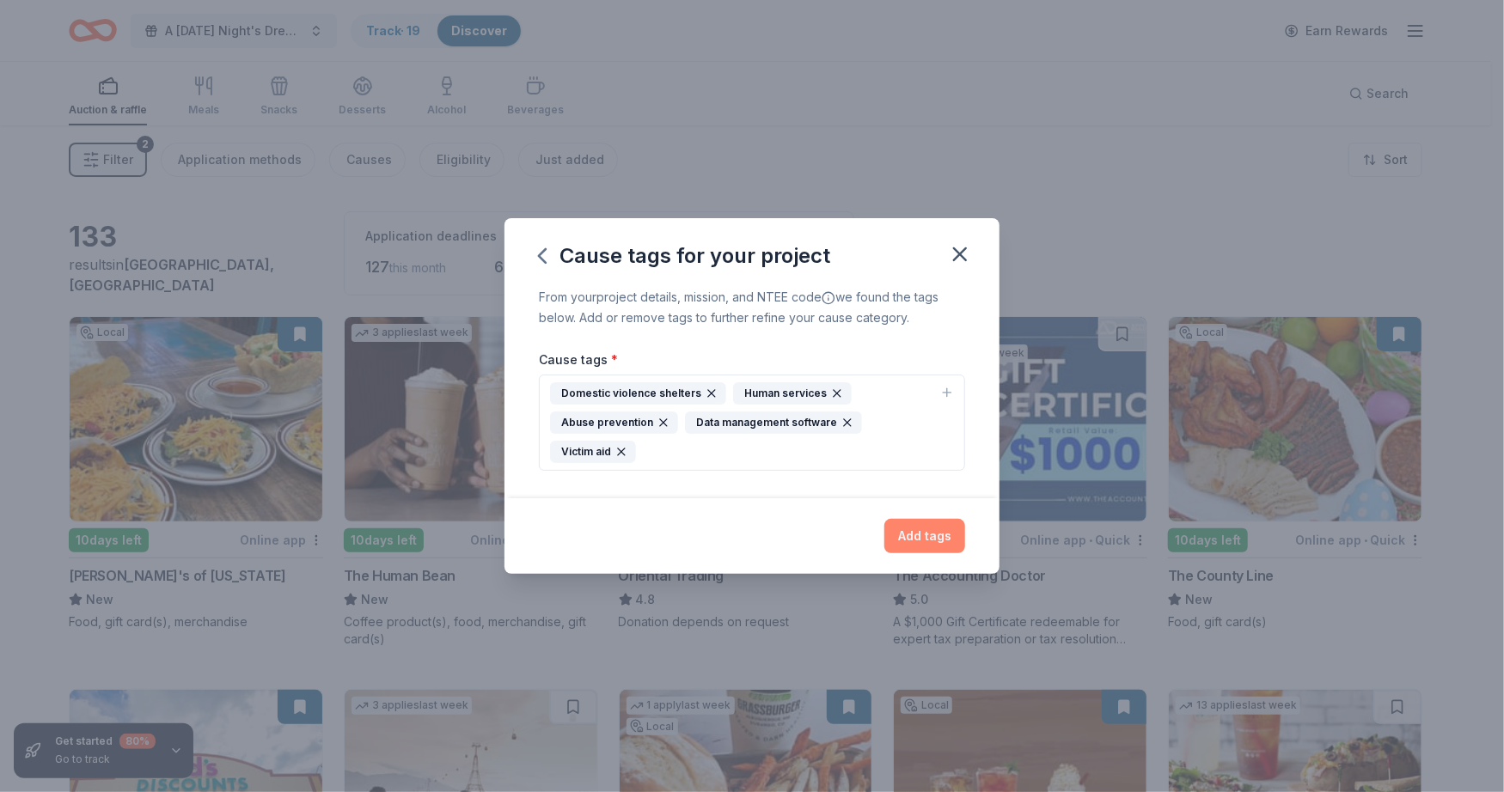
click at [920, 531] on button "Add tags" at bounding box center [924, 536] width 81 height 34
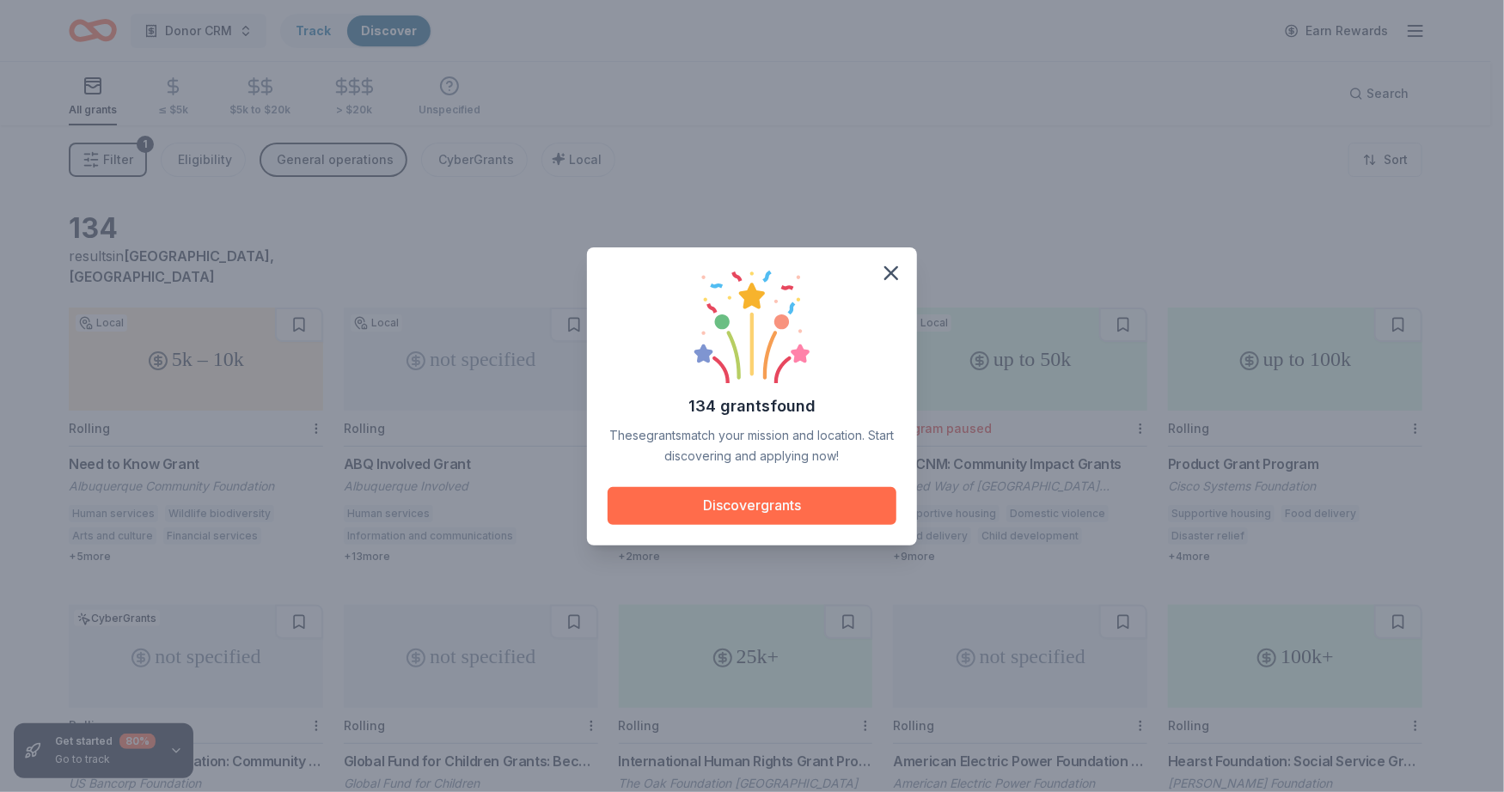
click at [780, 518] on button "Discover grants" at bounding box center [751, 506] width 289 height 38
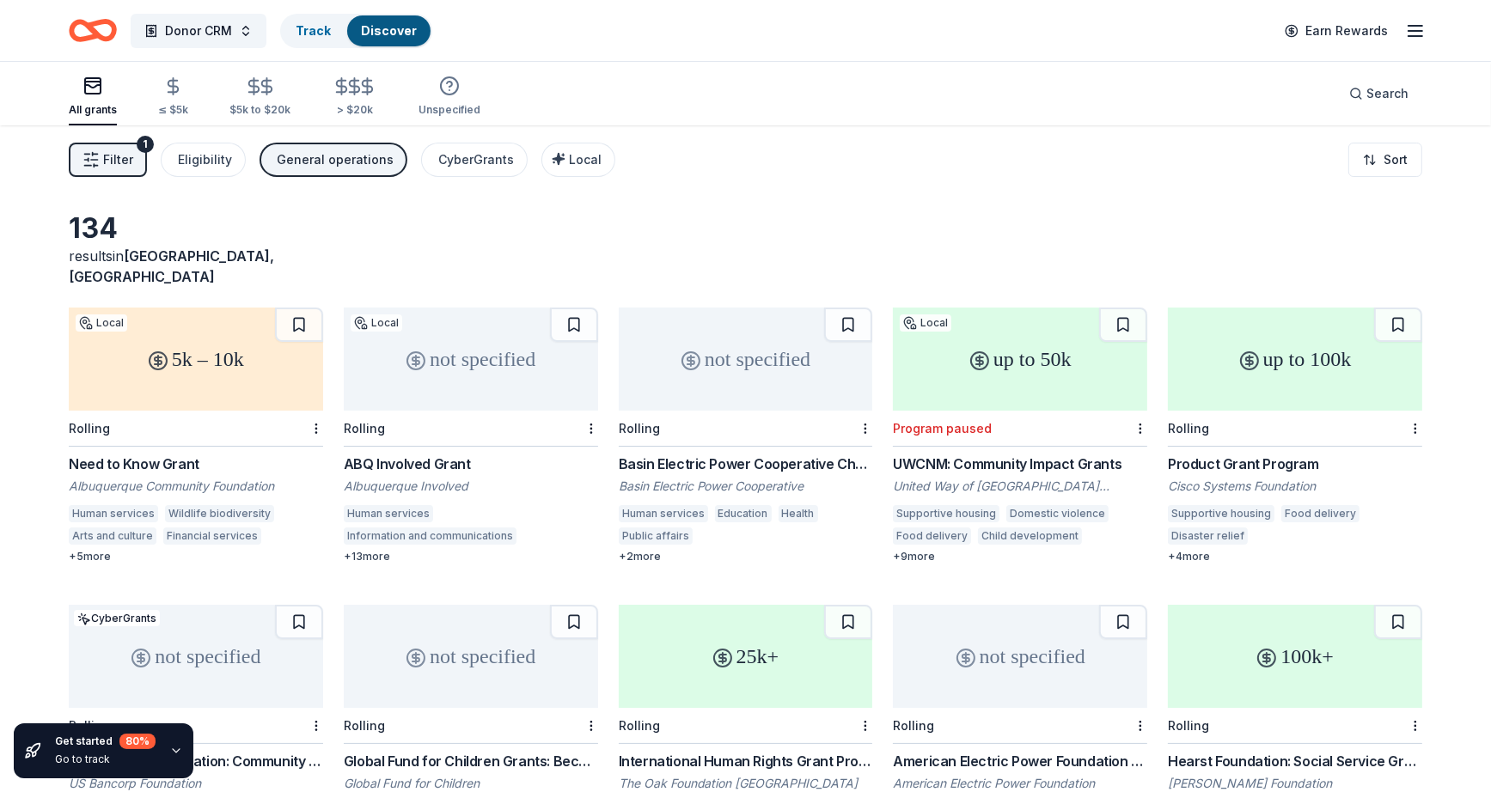
click at [107, 528] on div "Human services Wildlife biodiversity Arts and culture Financial services Employ…" at bounding box center [196, 527] width 254 height 45
click at [309, 310] on button at bounding box center [300, 325] width 45 height 34
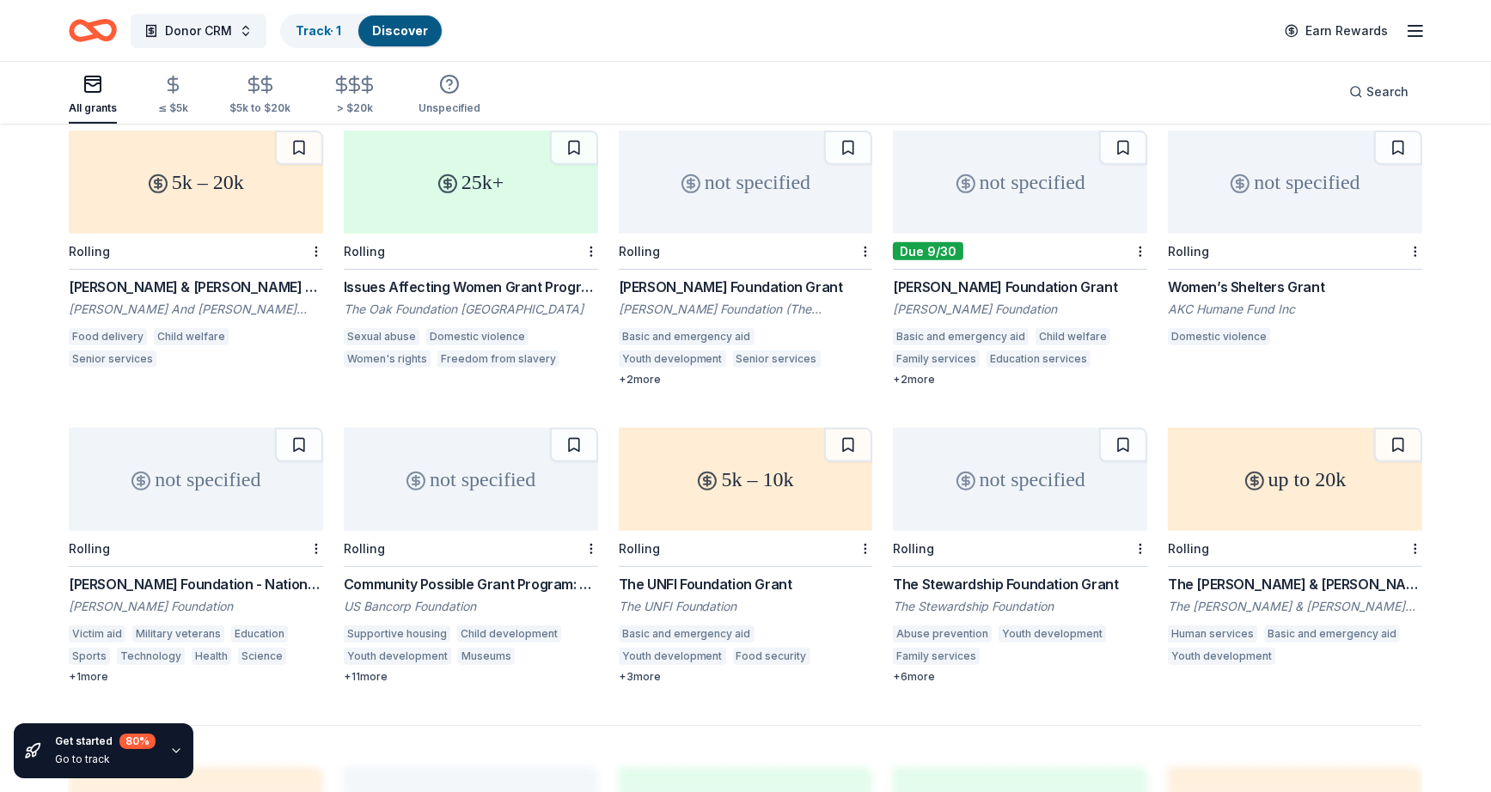
scroll to position [773, 0]
click at [442, 572] on div "Community Possible Grant Program: Play, Work, & Home Grants" at bounding box center [471, 582] width 254 height 21
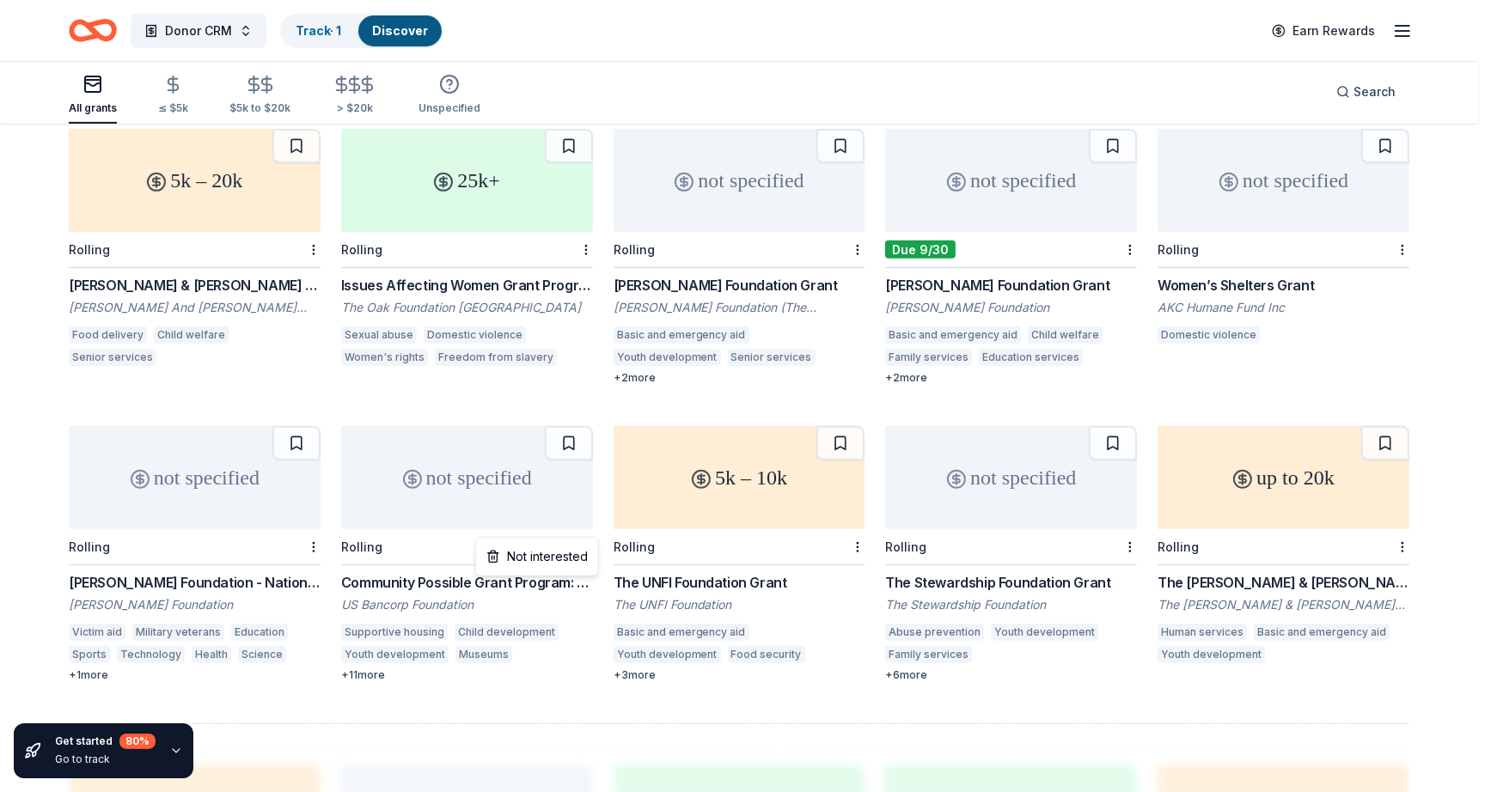
click at [557, 556] on div "Not interested" at bounding box center [536, 556] width 115 height 31
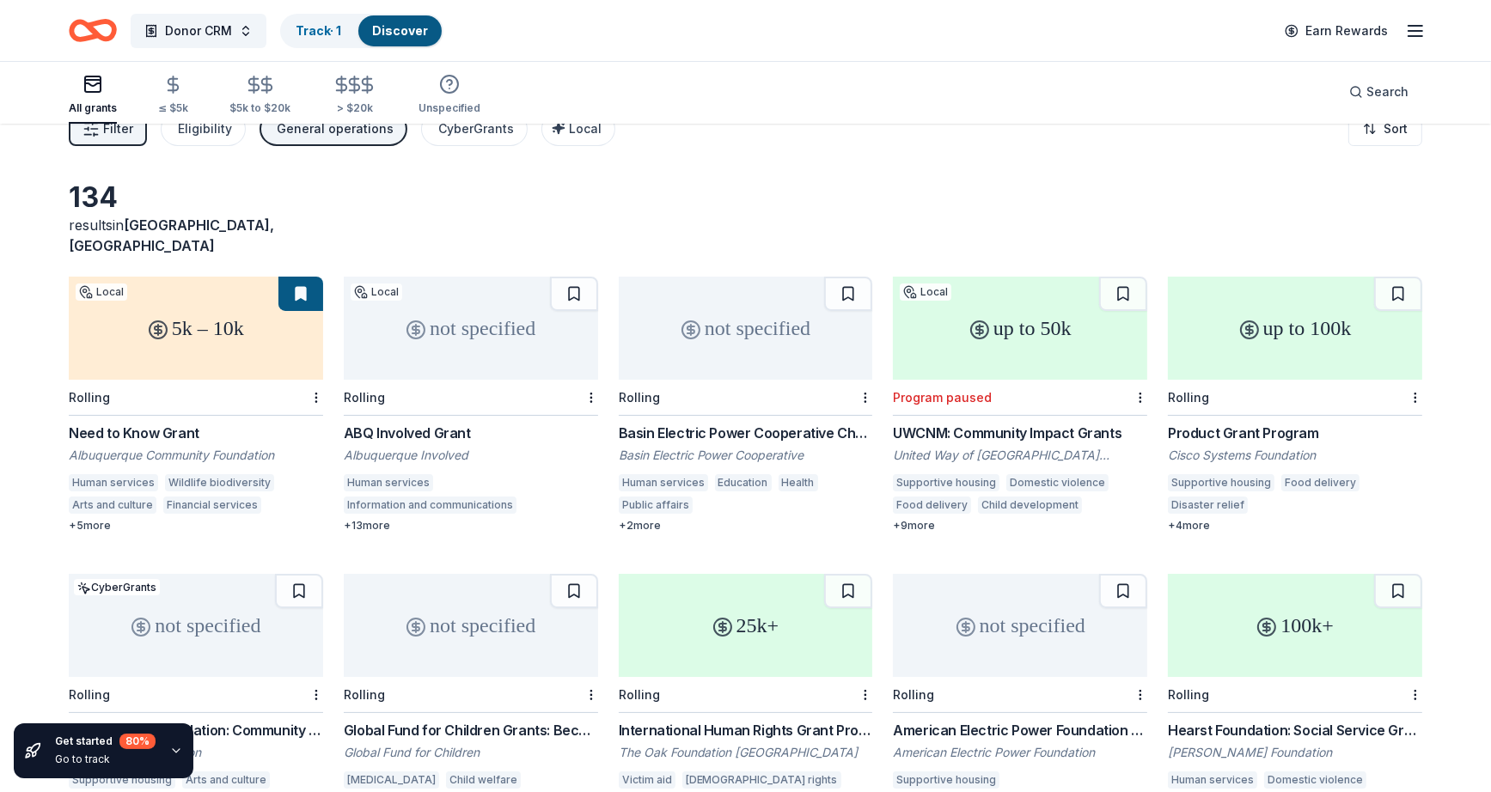
scroll to position [0, 0]
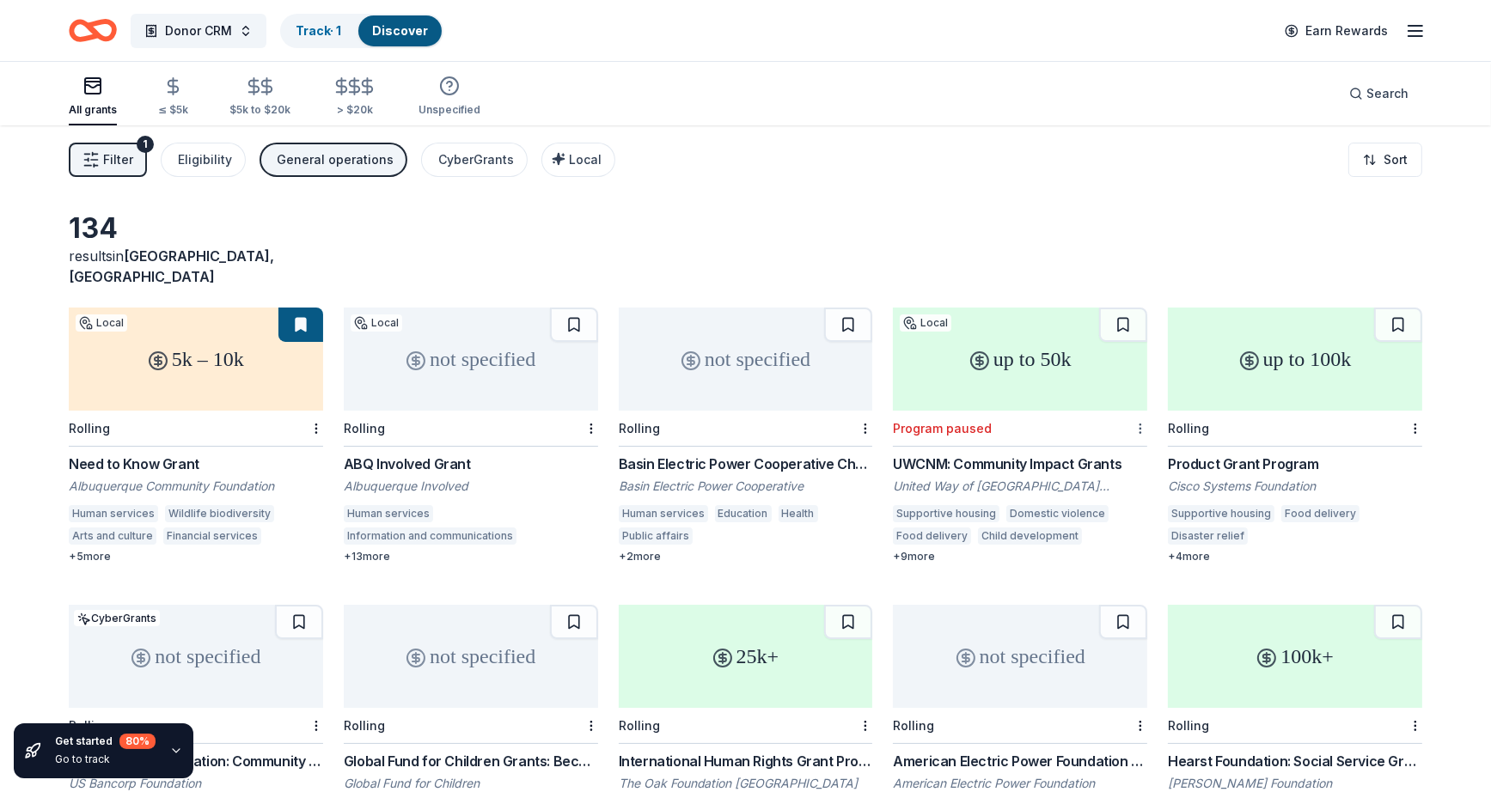
click at [1144, 409] on html "10% Donor CRM Track · 1 Discover Earn Rewards All grants ≤ $5k $5k to $20k > $2…" at bounding box center [745, 396] width 1491 height 792
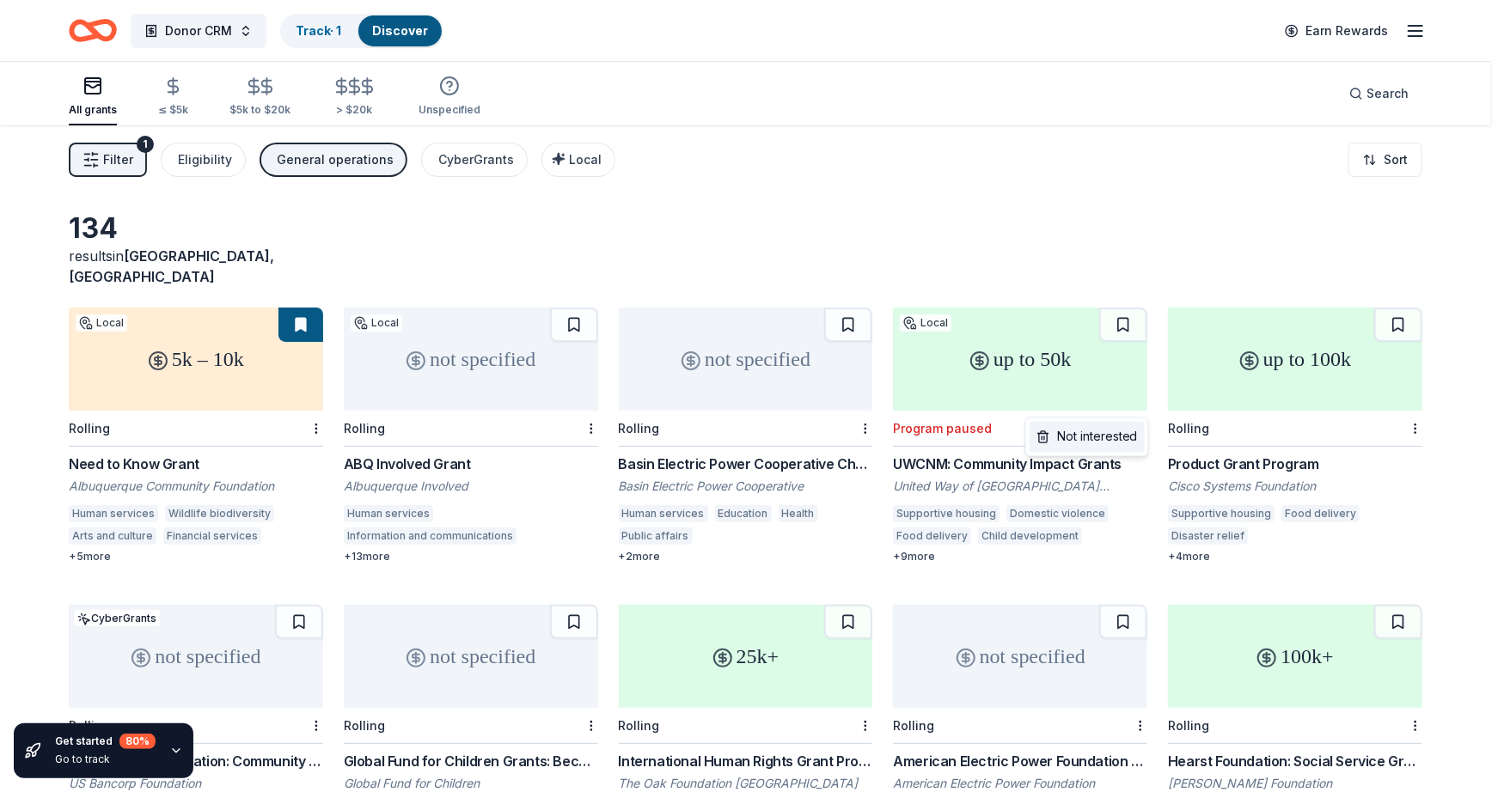
click at [1089, 430] on div "Not interested" at bounding box center [1086, 437] width 115 height 31
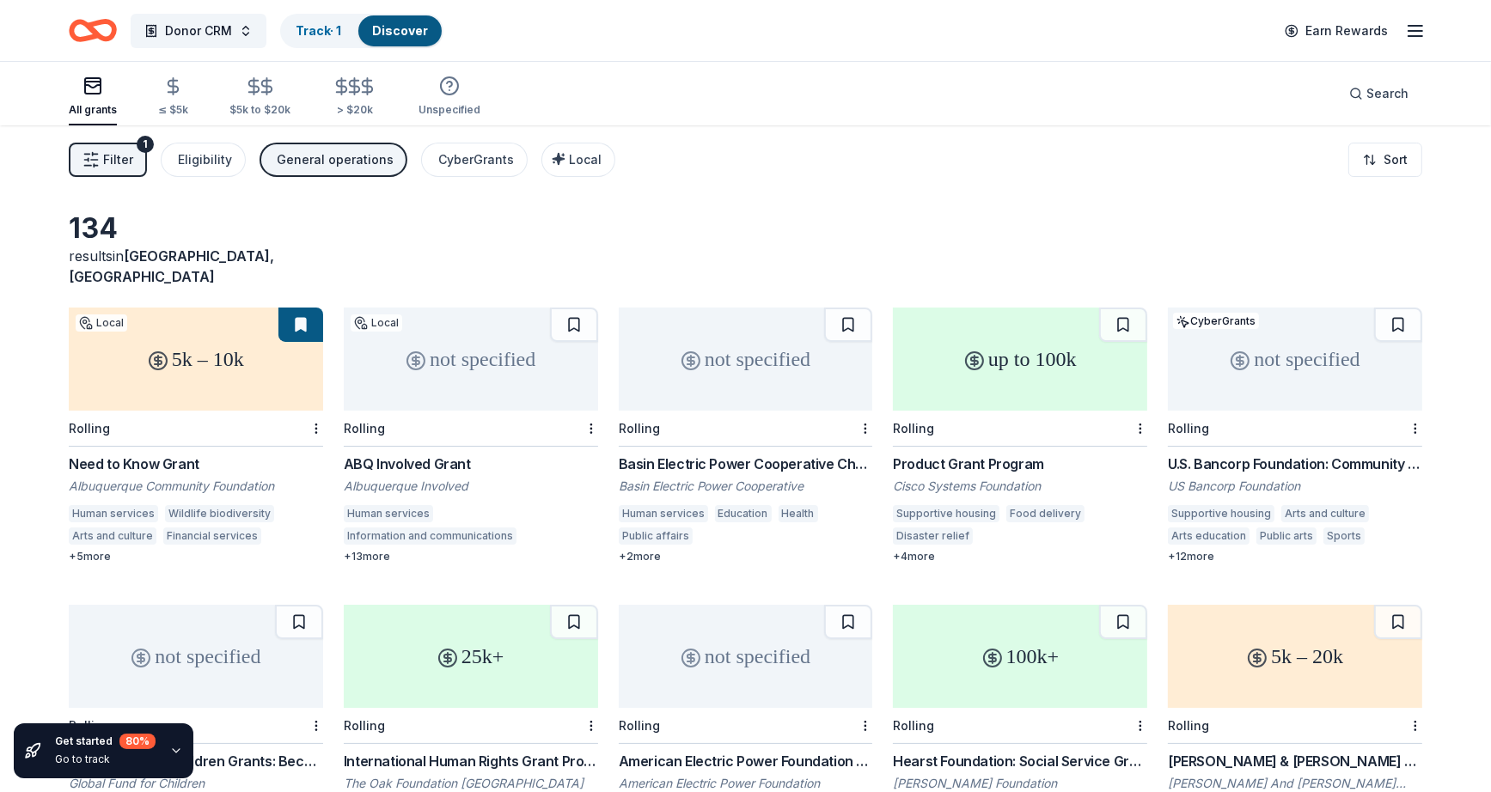
click at [972, 454] on div "Product Grant Program" at bounding box center [1020, 464] width 254 height 21
click at [1144, 411] on div at bounding box center [1138, 428] width 17 height 35
click at [1138, 402] on html "10% Donor CRM Track · 1 Discover Earn Rewards All grants ≤ $5k $5k to $20k > $2…" at bounding box center [752, 396] width 1504 height 792
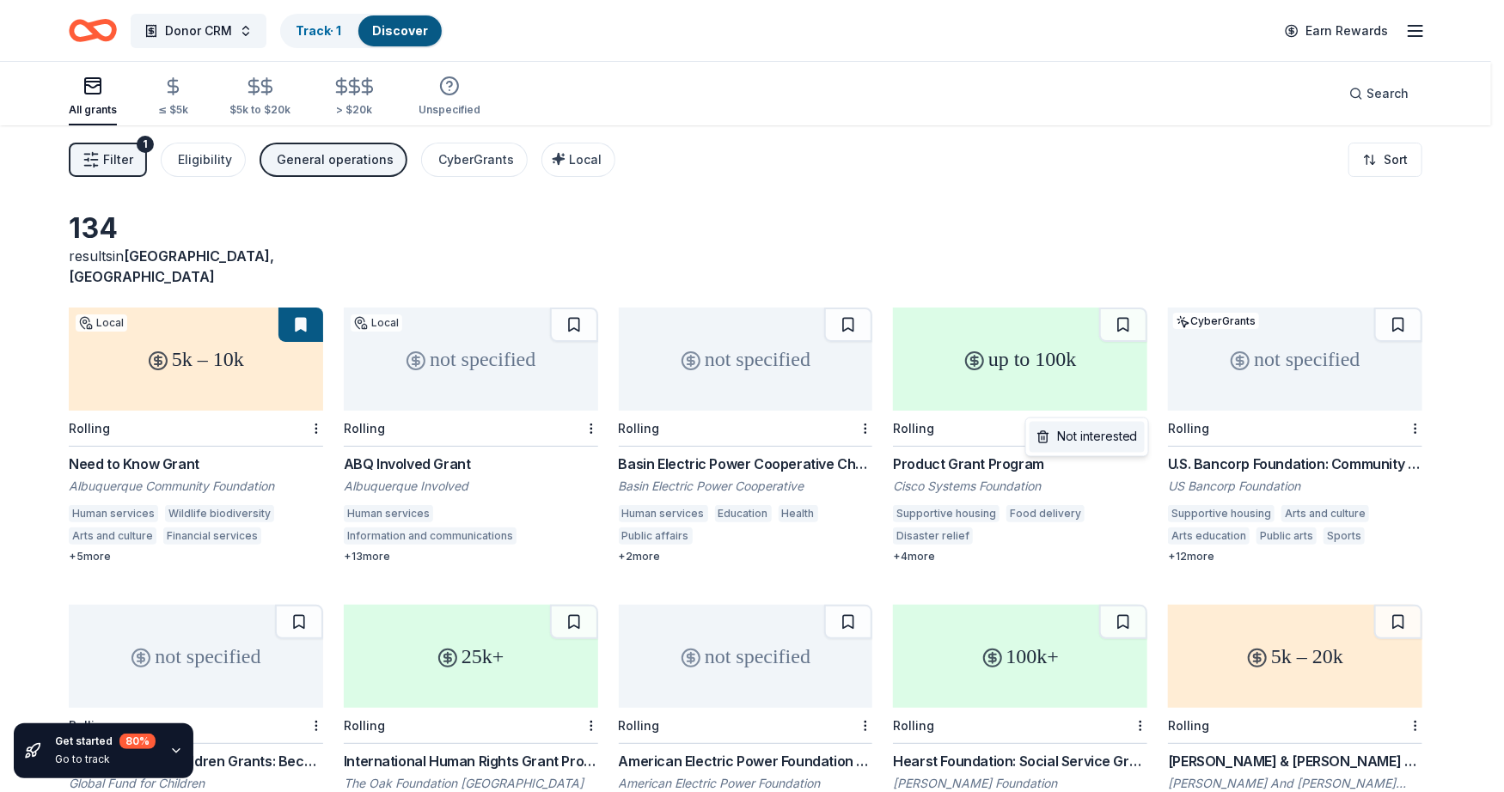
click at [1096, 436] on div "Not interested" at bounding box center [1086, 437] width 115 height 31
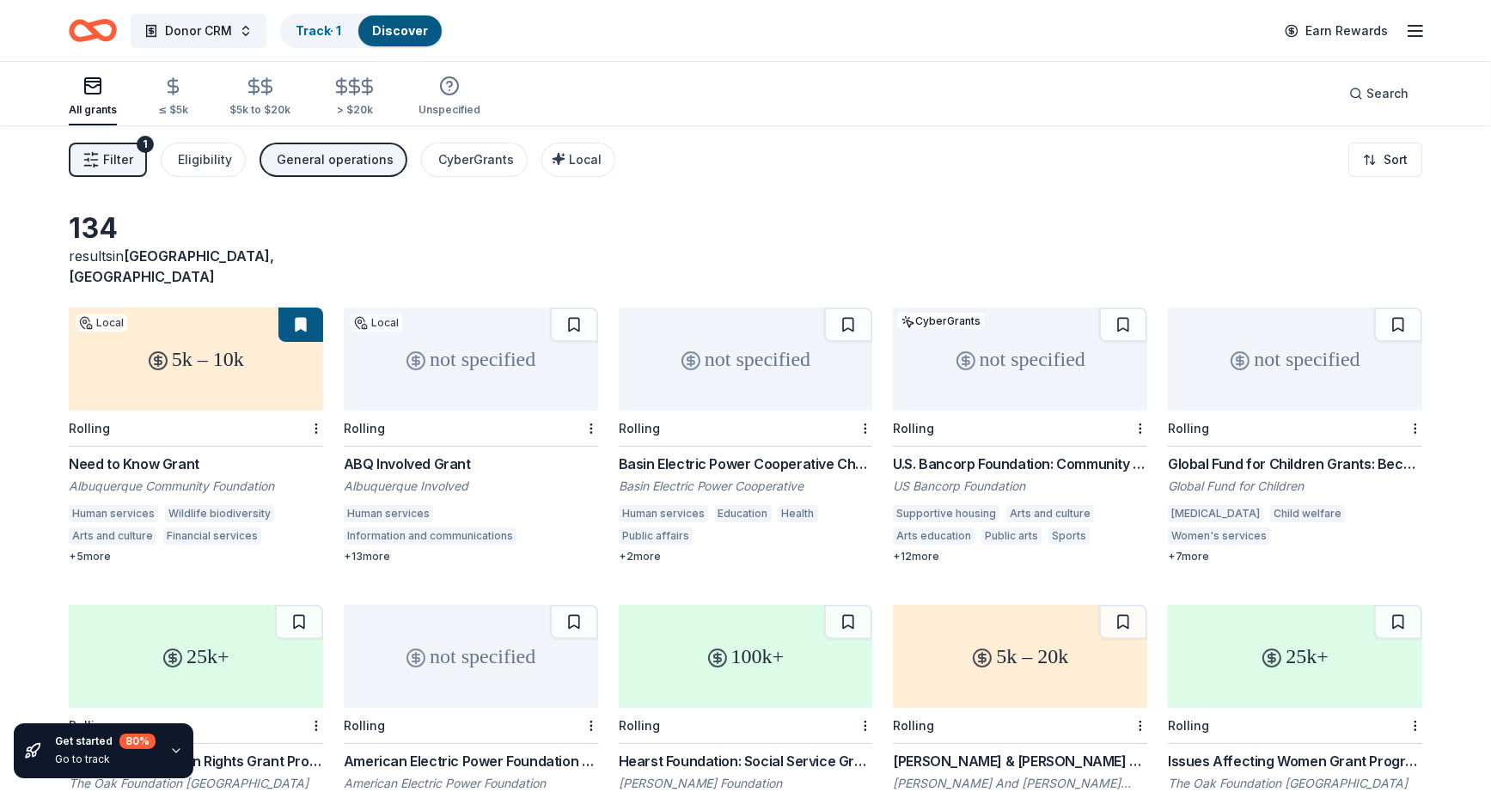
click at [954, 313] on div "CyberGrants" at bounding box center [941, 321] width 86 height 16
click at [1253, 454] on div "Global Fund for Children Grants: Become a Partner" at bounding box center [1295, 464] width 254 height 21
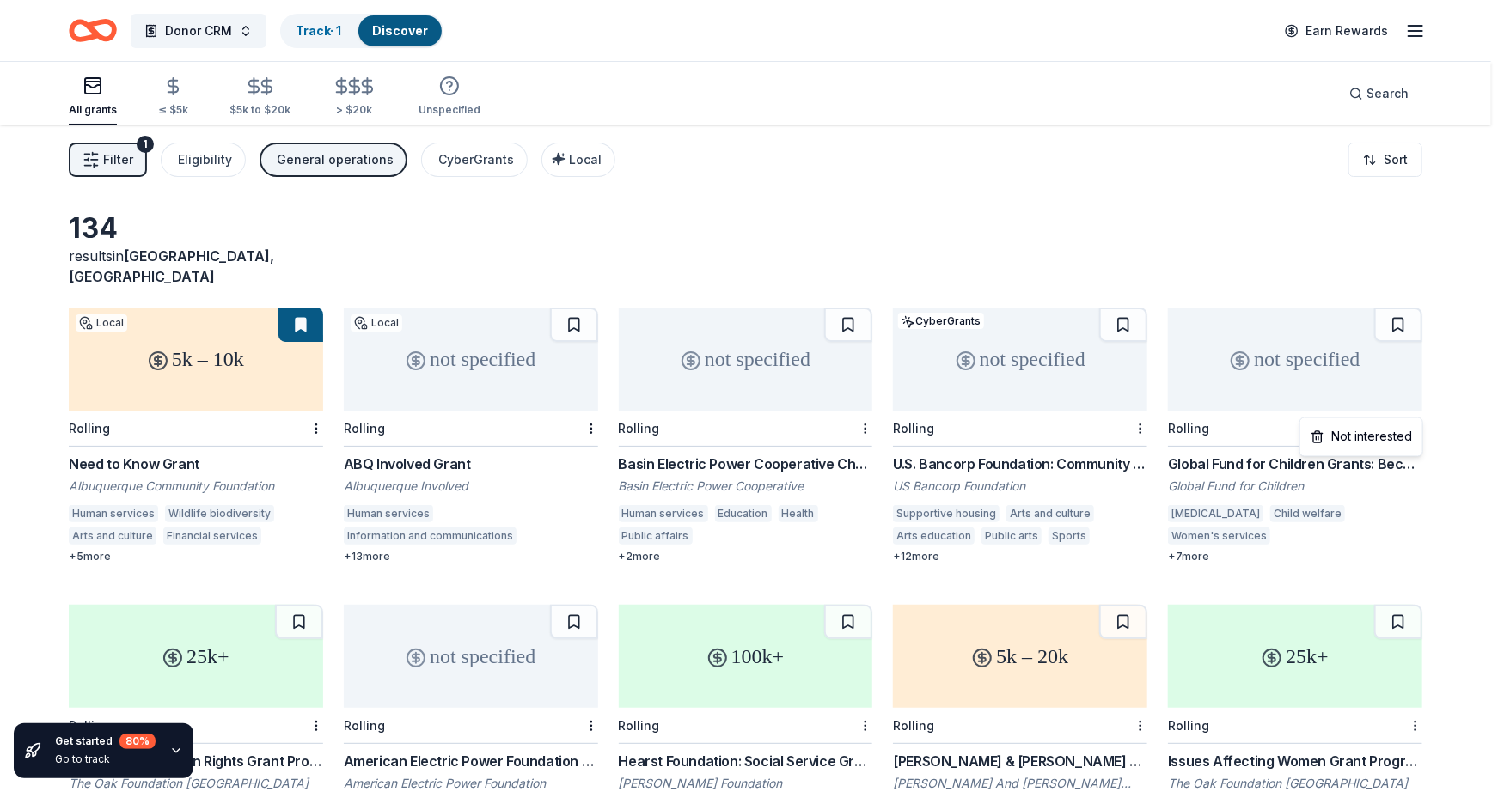
click at [1418, 405] on html "10% Donor CRM Track · 1 Discover Earn Rewards All grants ≤ $5k $5k to $20k > $2…" at bounding box center [752, 396] width 1504 height 792
click at [1394, 435] on div "Not interested" at bounding box center [1360, 437] width 115 height 31
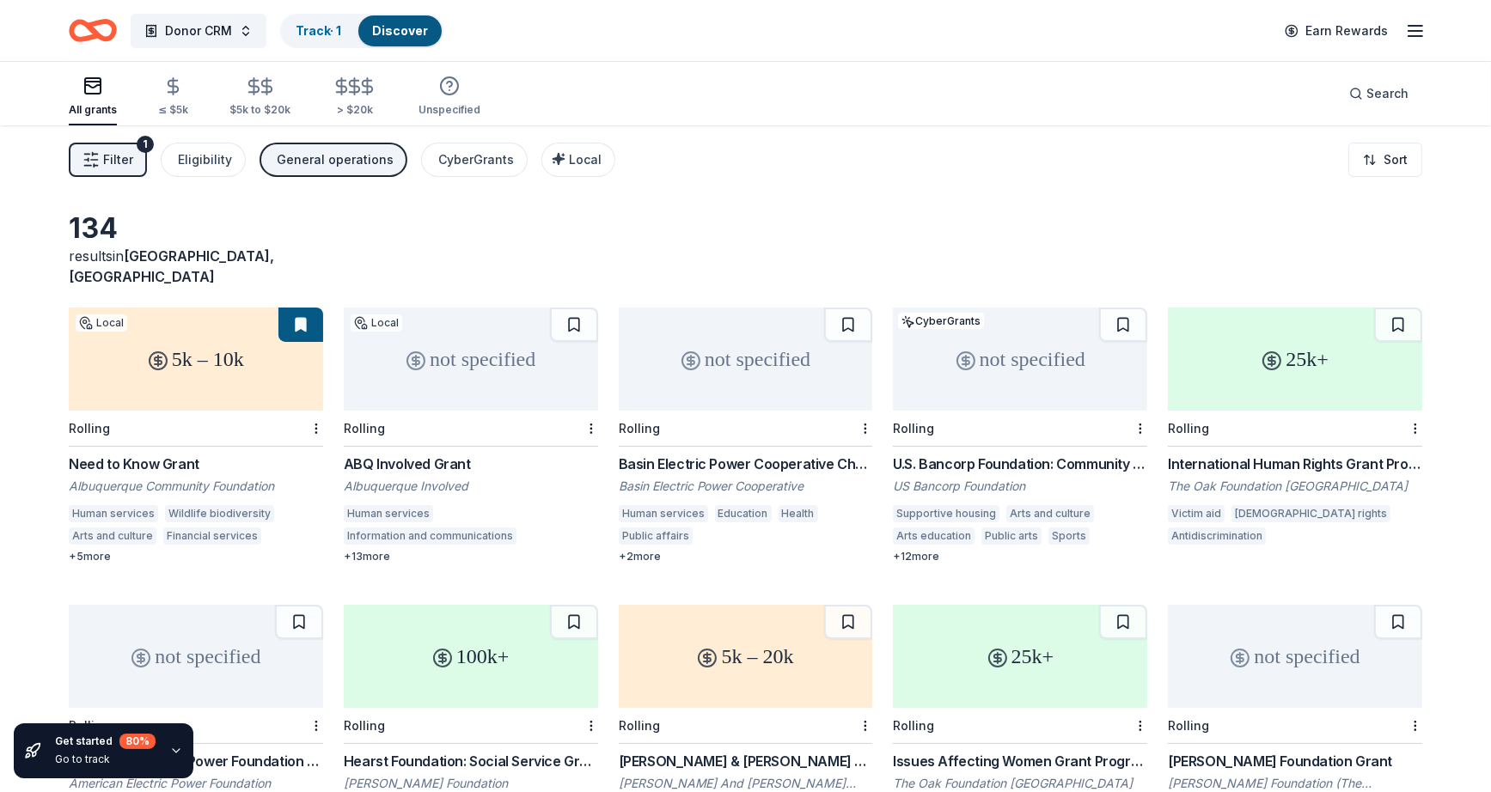
click at [441, 454] on div "ABQ Involved Grant" at bounding box center [471, 464] width 254 height 21
click at [88, 27] on icon "Home" at bounding box center [101, 29] width 27 height 17
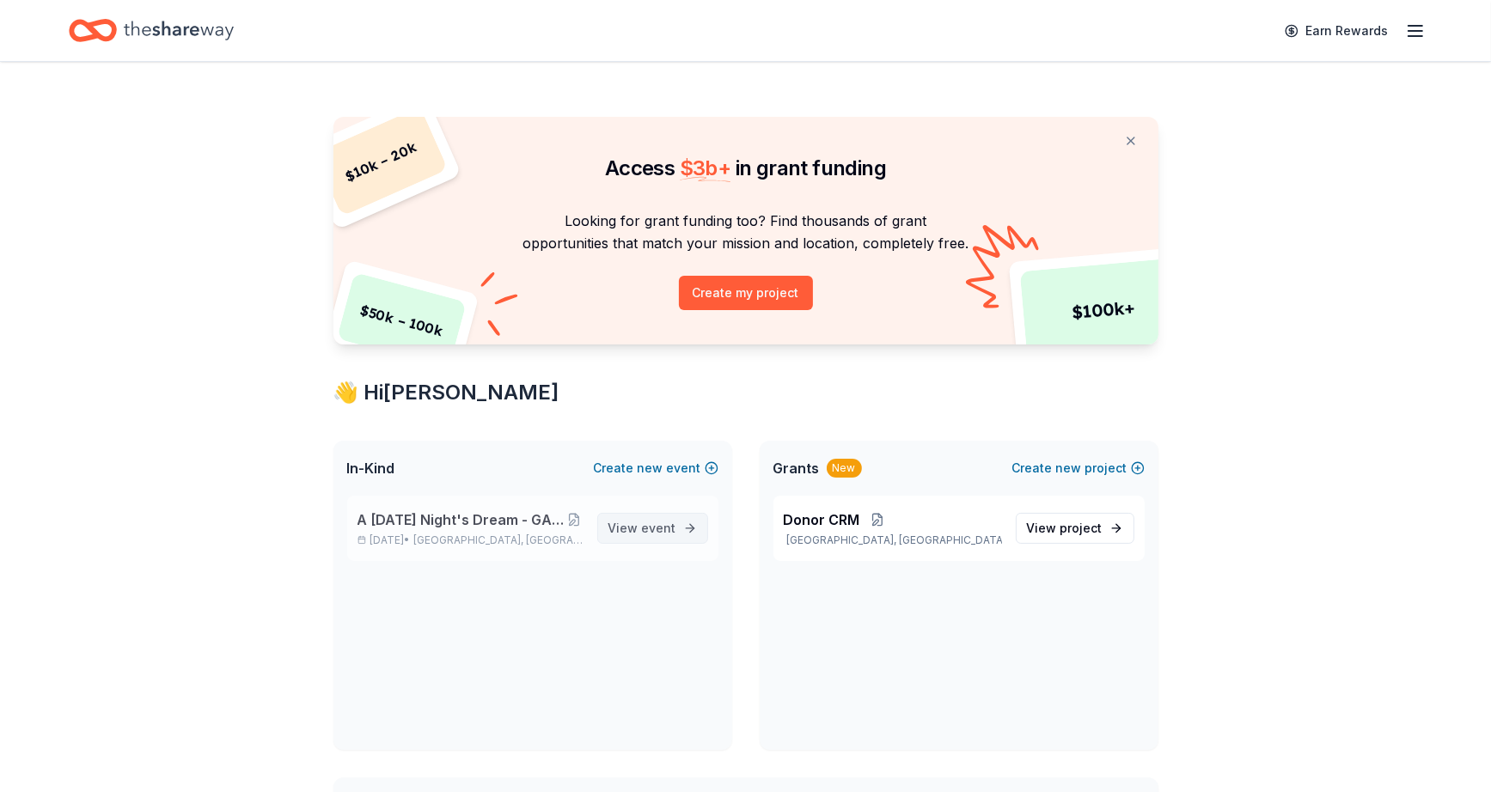
click at [666, 525] on span "event" at bounding box center [659, 528] width 34 height 15
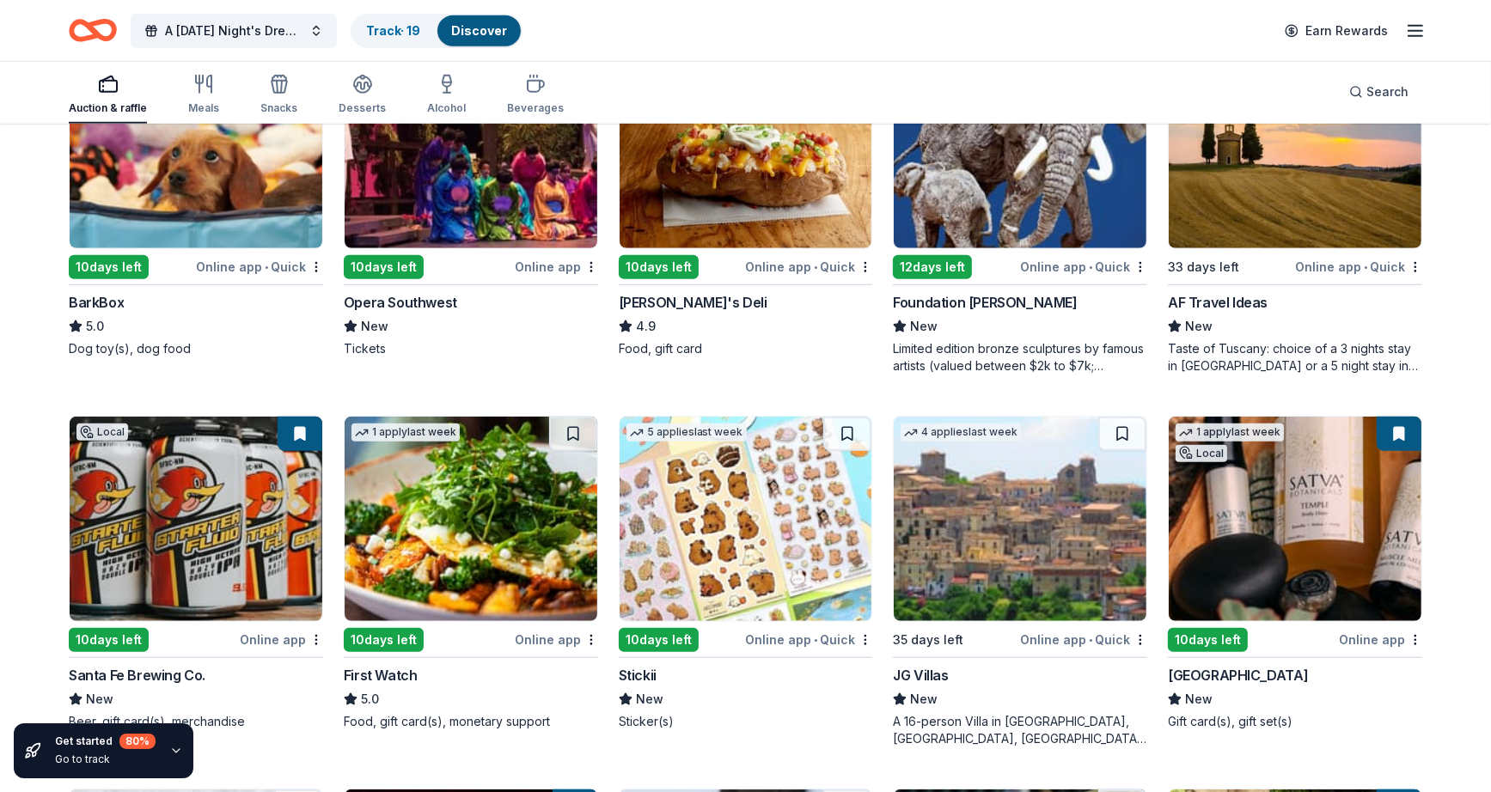
scroll to position [1461, 0]
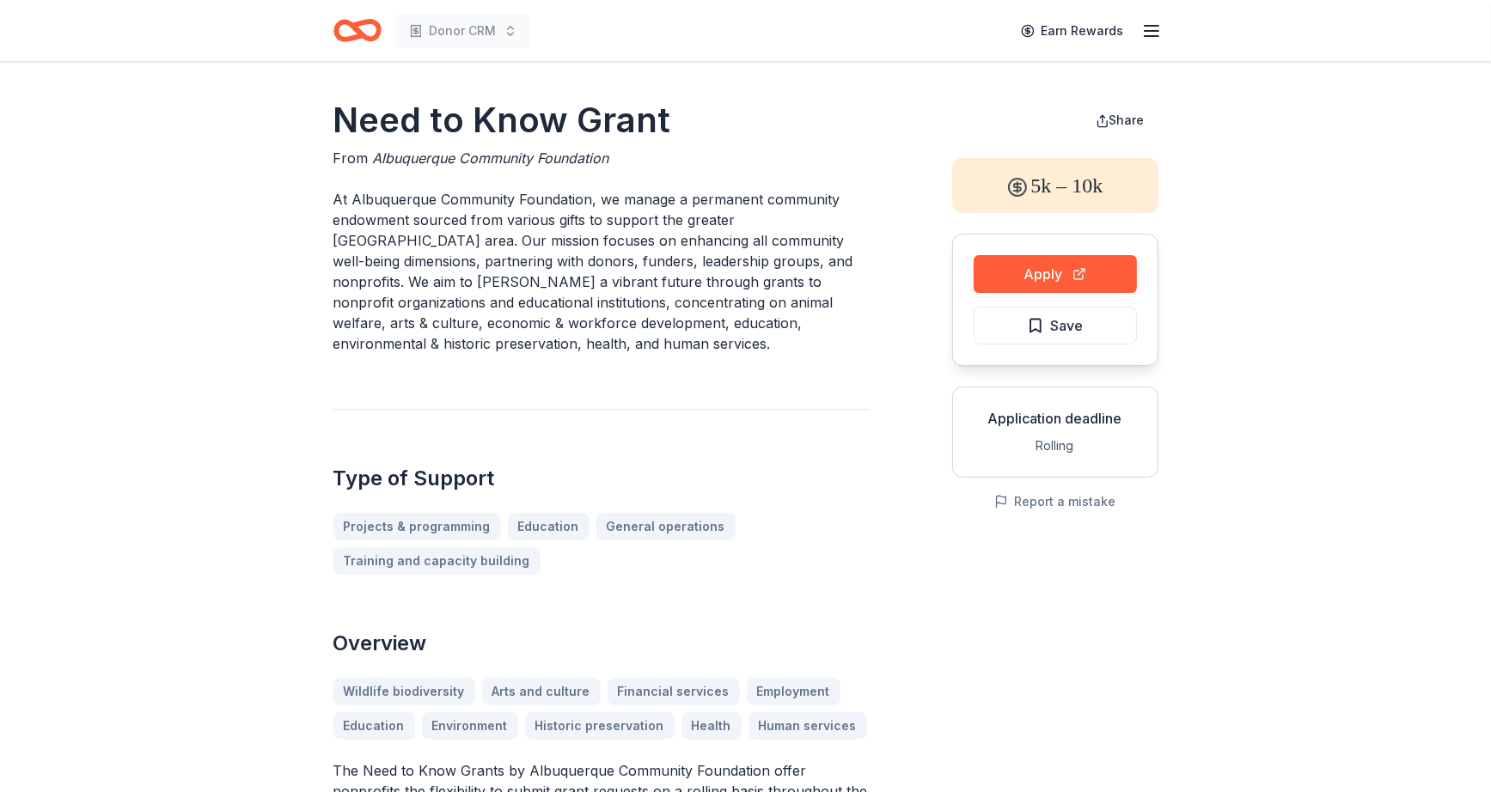
drag, startPoint x: 464, startPoint y: 188, endPoint x: 699, endPoint y: 202, distance: 235.8
click at [699, 202] on p "At Albuquerque Community Foundation, we manage a permanent community endowment …" at bounding box center [601, 271] width 536 height 165
click at [1089, 322] on button "Save" at bounding box center [1054, 326] width 163 height 38
click at [1082, 278] on button "Apply" at bounding box center [1054, 274] width 163 height 38
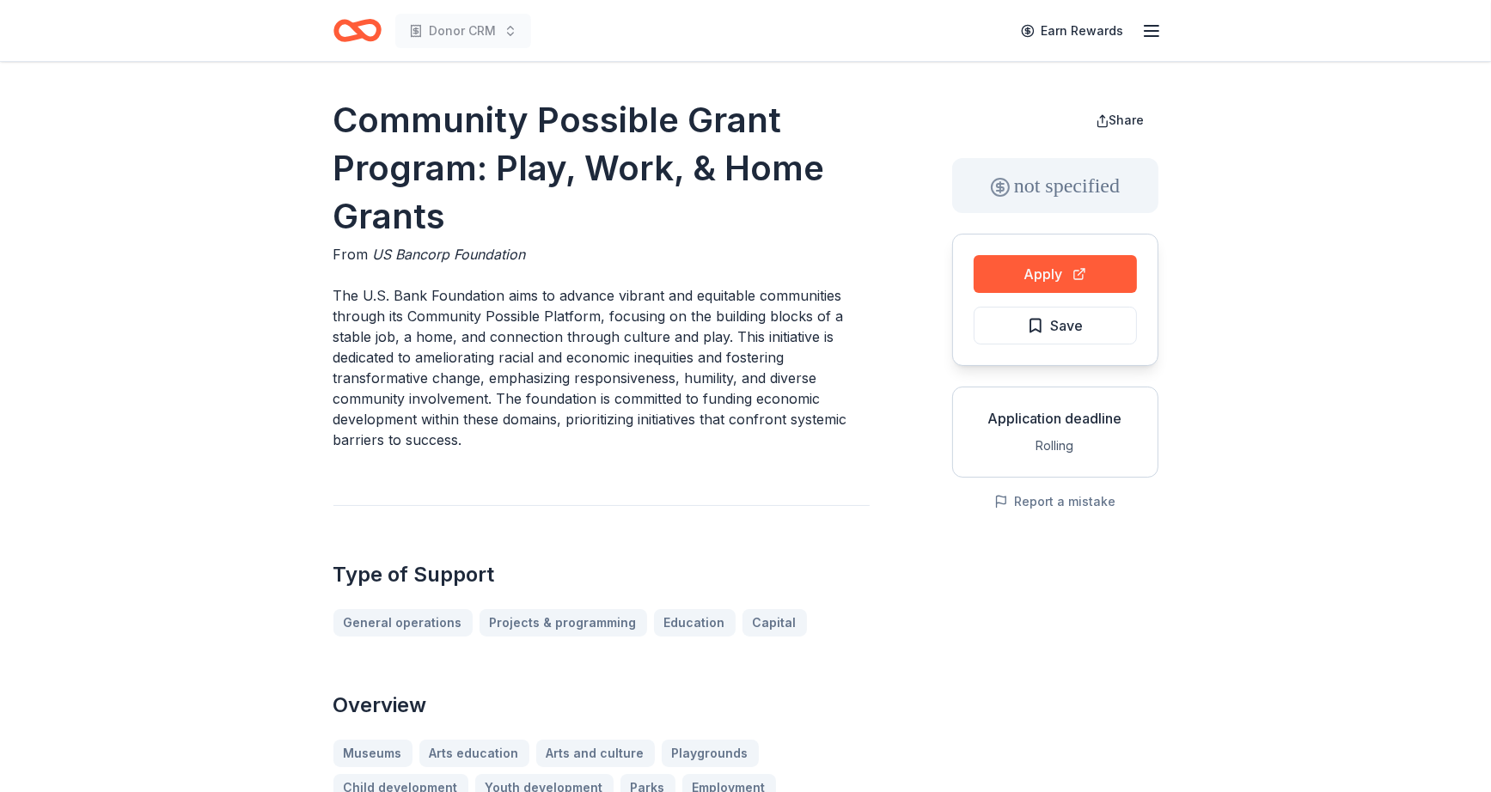
drag, startPoint x: 633, startPoint y: 342, endPoint x: 627, endPoint y: 376, distance: 34.9
click at [627, 376] on p "The U.S. Bank Foundation aims to advance vibrant and equitable communities thro…" at bounding box center [601, 367] width 536 height 165
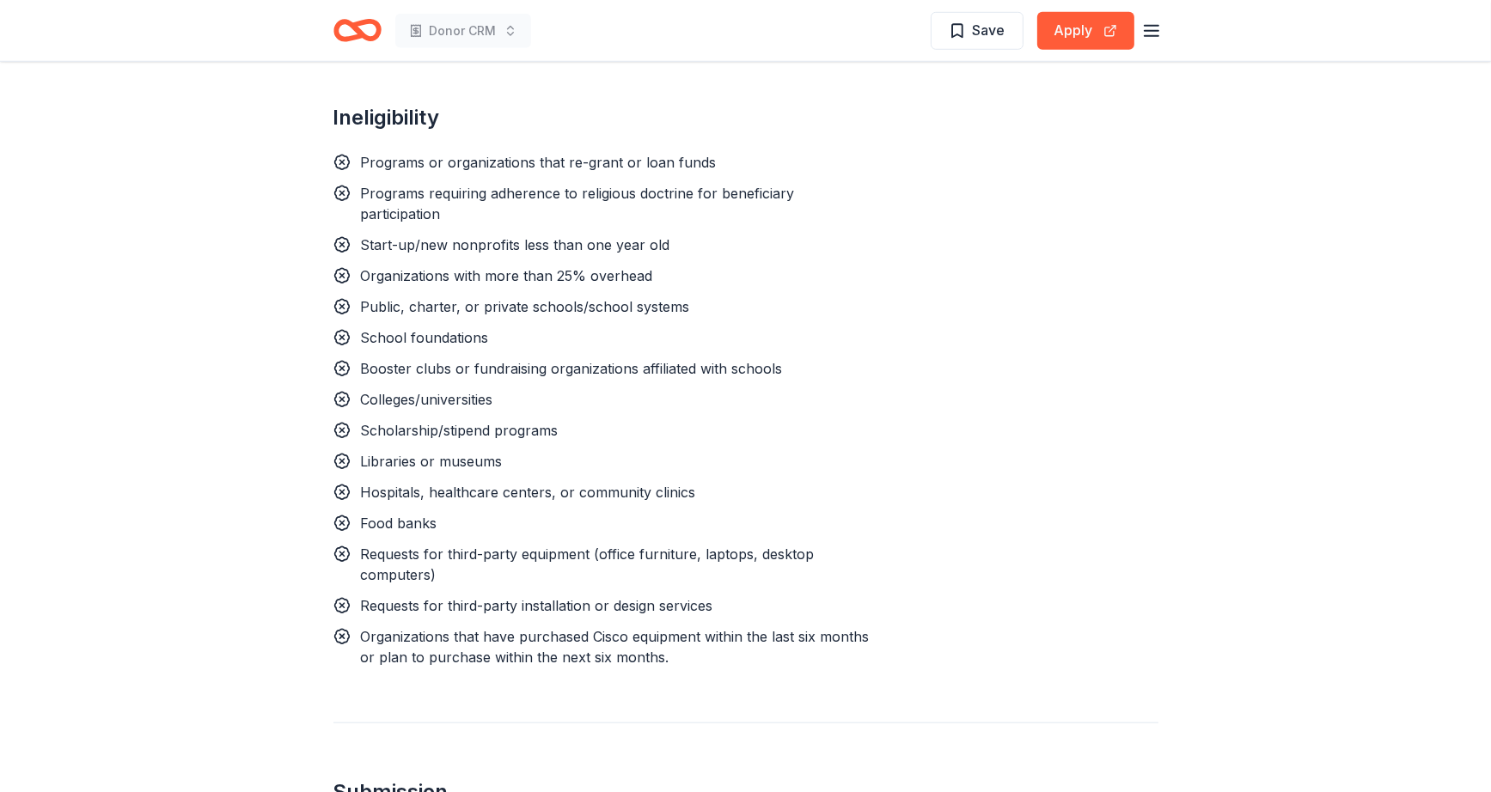
scroll to position [1547, 0]
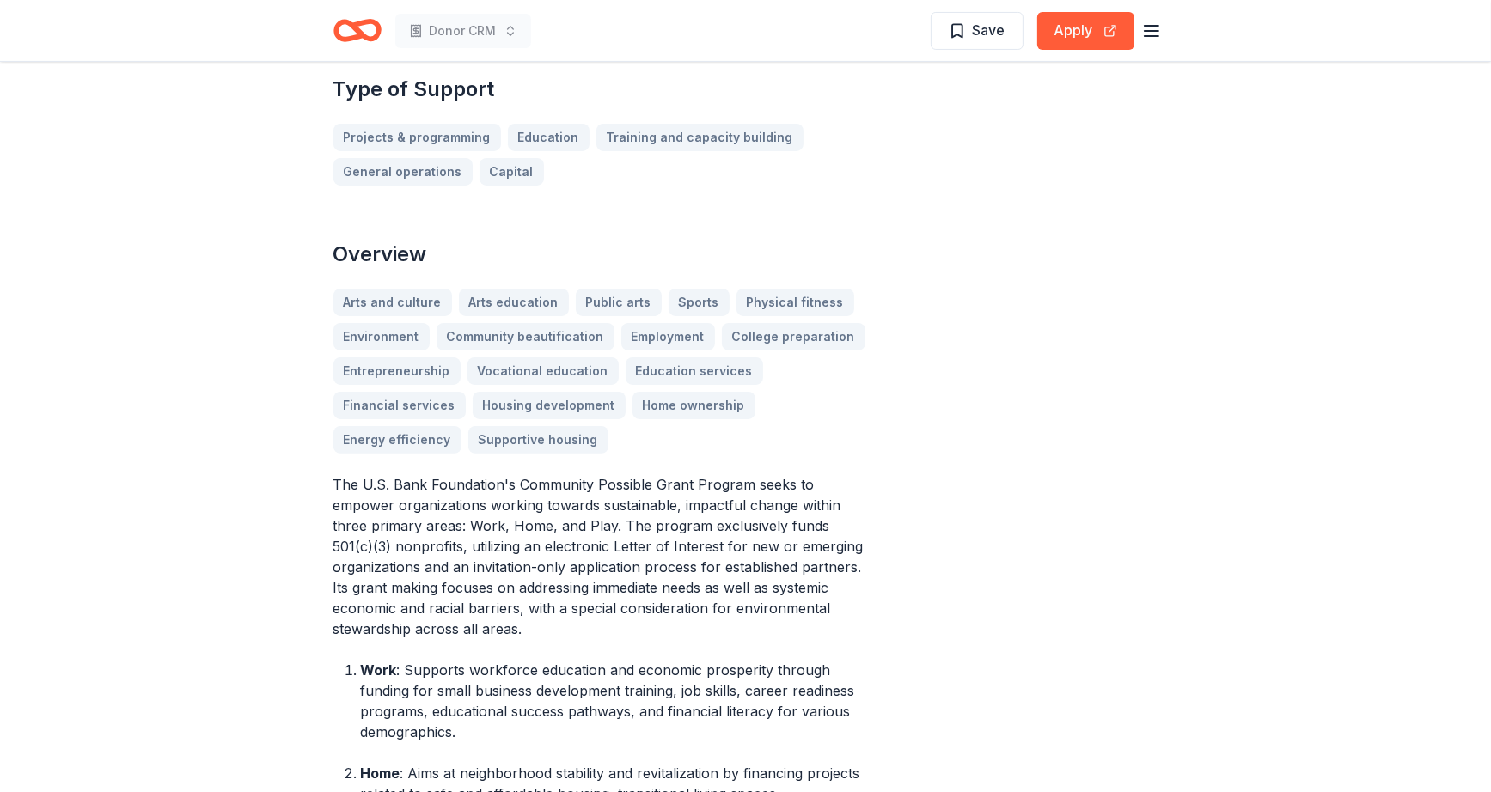
scroll to position [516, 0]
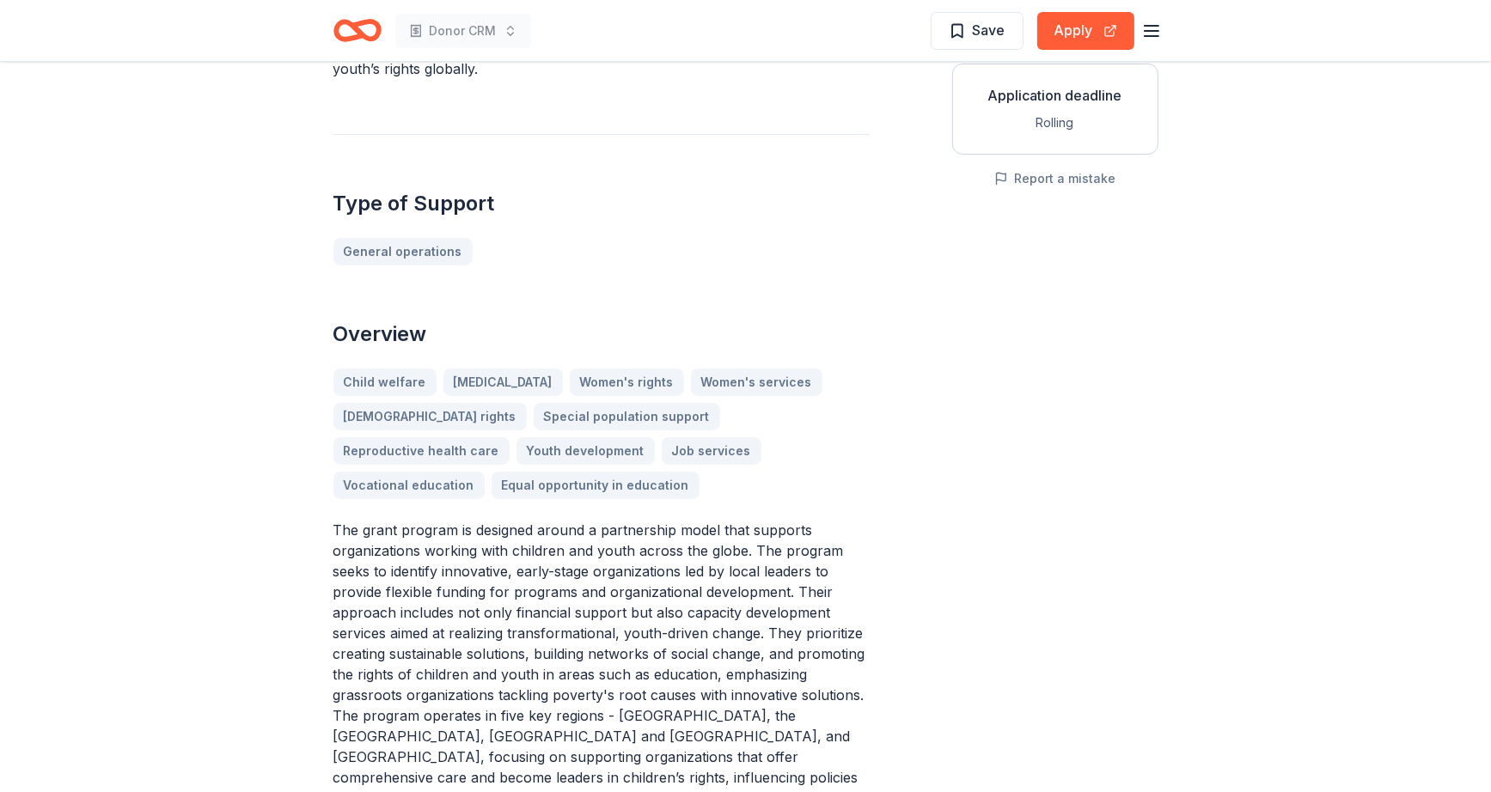
scroll to position [430, 0]
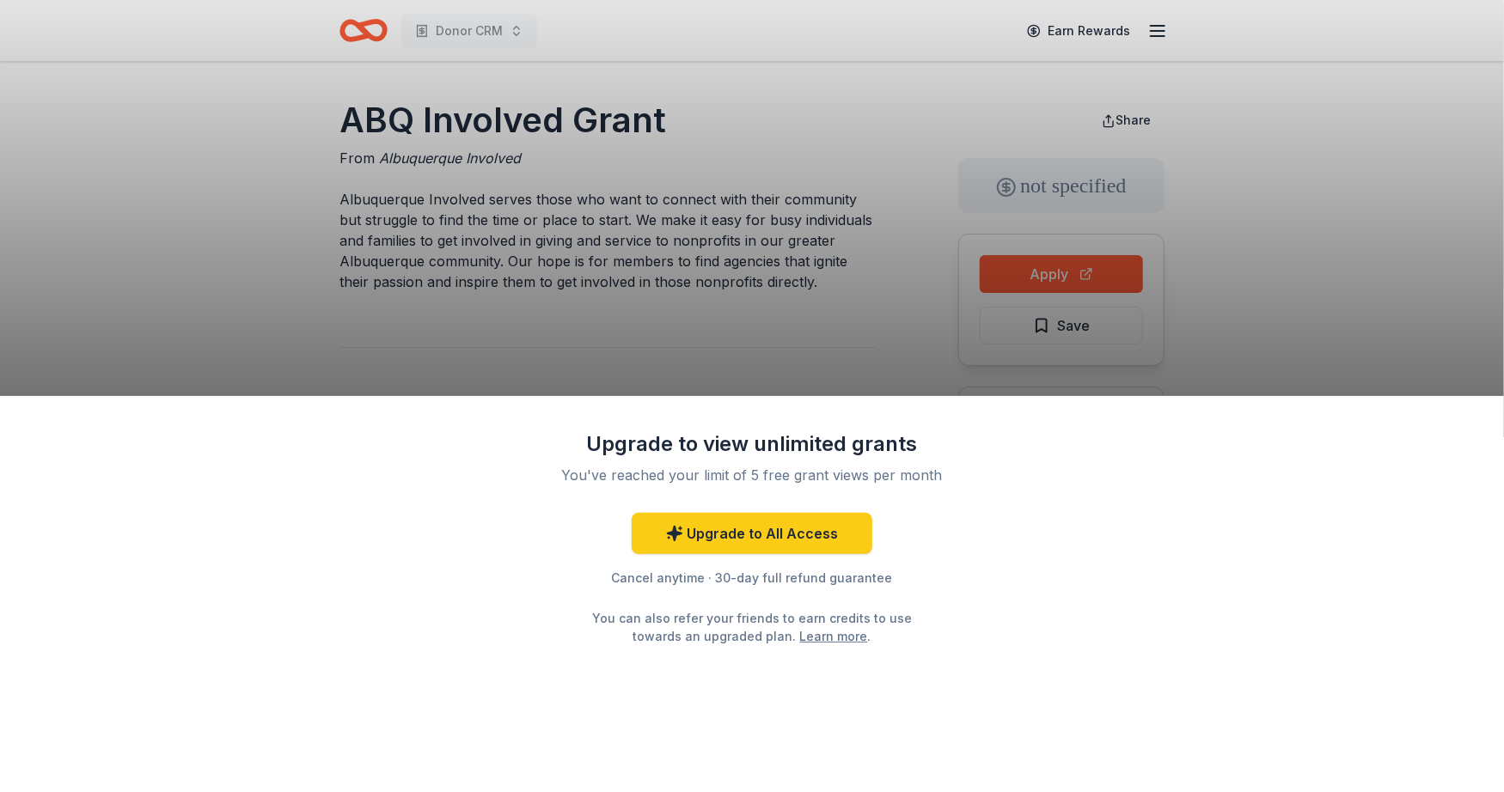
click at [867, 478] on div "You've reached your limit of 5 free grant views per month" at bounding box center [752, 475] width 406 height 21
click at [763, 302] on div "Upgrade to view unlimited grants You've reached your limit of 5 free grant view…" at bounding box center [752, 396] width 1504 height 792
